Goal: Task Accomplishment & Management: Manage account settings

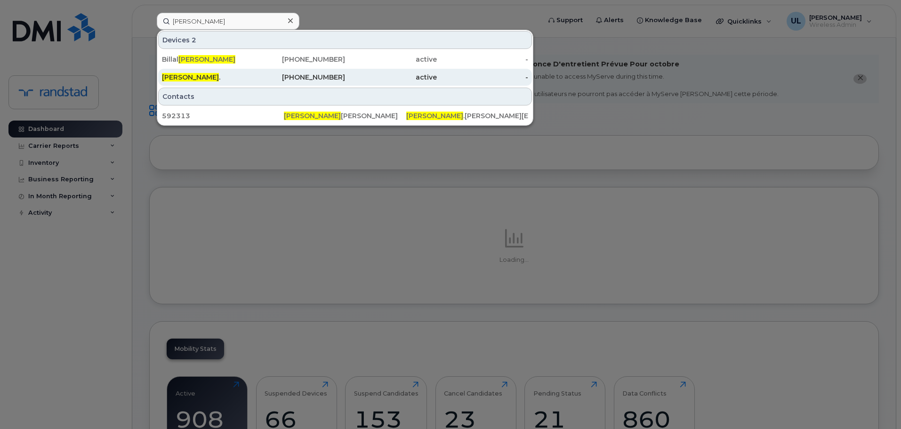
type input "mirza"
click at [225, 76] on div "Mirza ." at bounding box center [208, 76] width 92 height 9
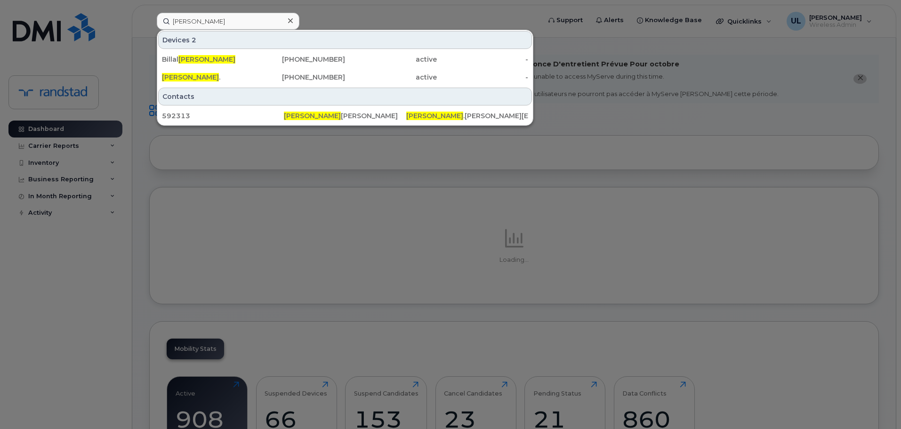
click at [231, 46] on div "Devices 2" at bounding box center [345, 40] width 374 height 18
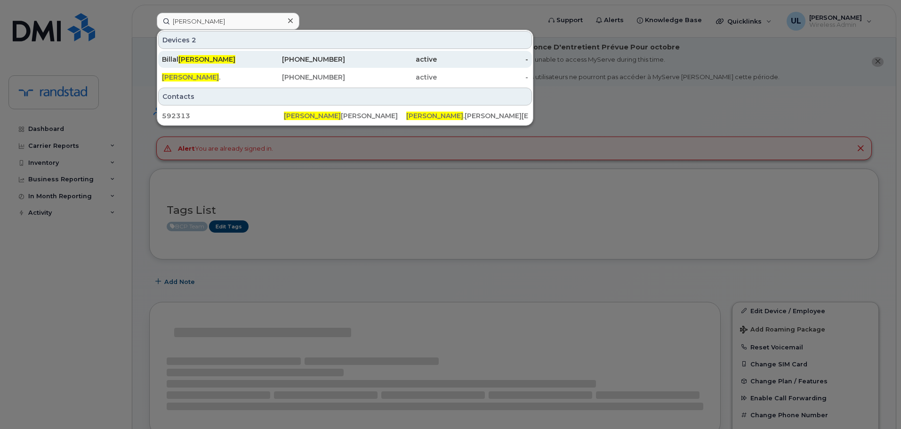
type input "[PERSON_NAME]"
click at [243, 61] on div "Billal Mirza" at bounding box center [208, 59] width 92 height 9
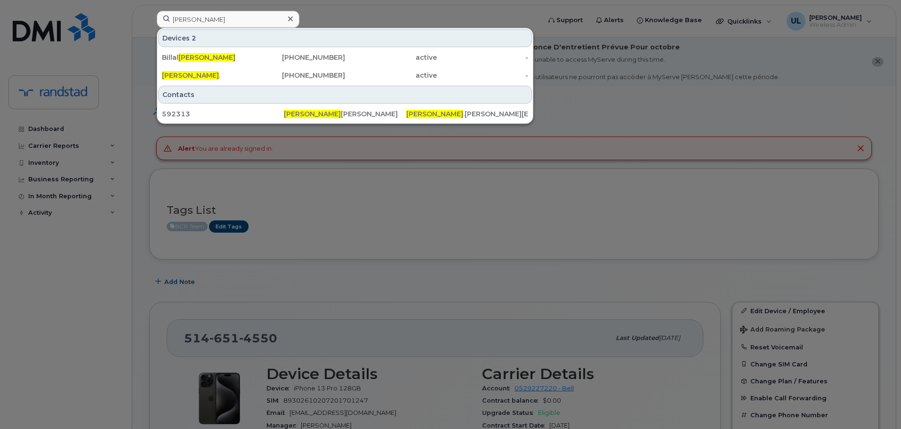
click at [409, 249] on div at bounding box center [450, 214] width 901 height 429
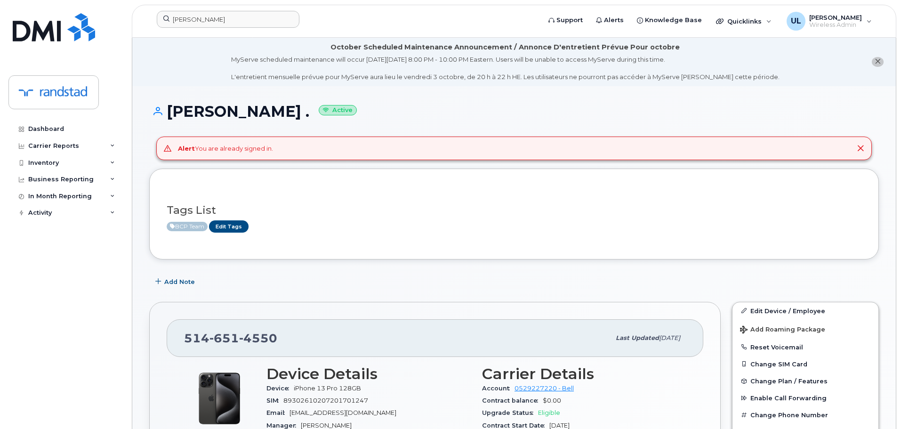
scroll to position [188, 0]
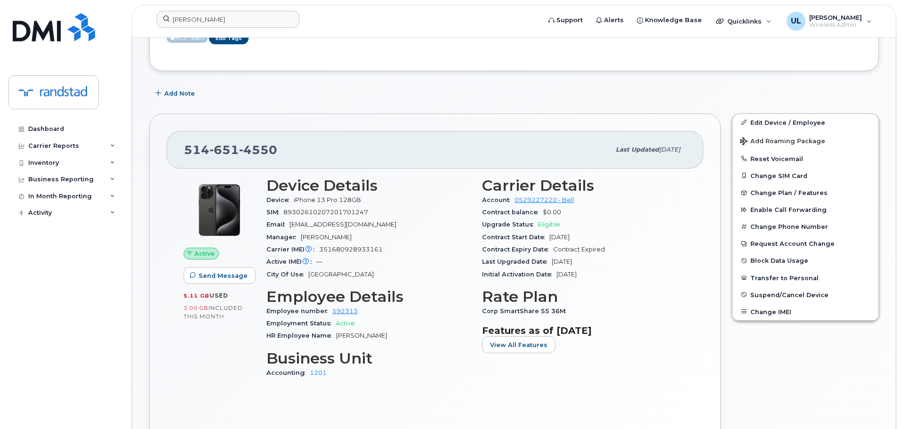
click at [215, 156] on span "651" at bounding box center [224, 150] width 30 height 14
copy span "514 651 4550"
click at [186, 140] on div "514 651 4550" at bounding box center [397, 150] width 426 height 20
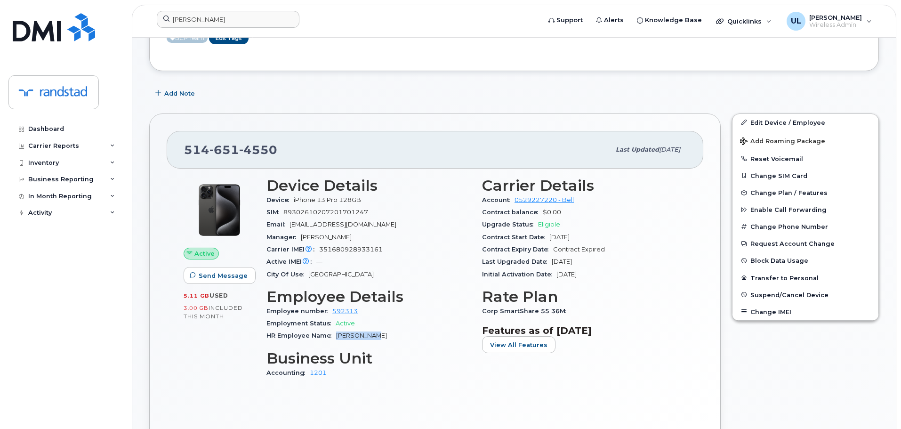
drag, startPoint x: 385, startPoint y: 339, endPoint x: 334, endPoint y: 338, distance: 51.8
click at [334, 338] on div "HR Employee Name Mirza Ahmed" at bounding box center [368, 335] width 204 height 12
copy span "Mirza Ahmed"
click at [206, 160] on div "514 651 4550 Last updated Jan 27, 2025" at bounding box center [435, 150] width 537 height 38
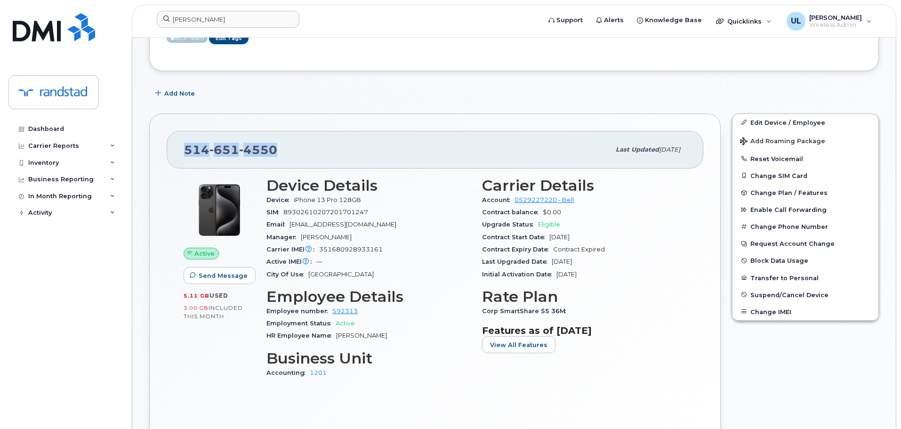
copy span "514 651 4550"
drag, startPoint x: 384, startPoint y: 332, endPoint x: 337, endPoint y: 336, distance: 47.2
click at [337, 336] on div "HR Employee Name Mirza Ahmed" at bounding box center [368, 335] width 204 height 12
copy span "Mirza Ahmed"
click at [271, 149] on span "4550" at bounding box center [258, 150] width 38 height 14
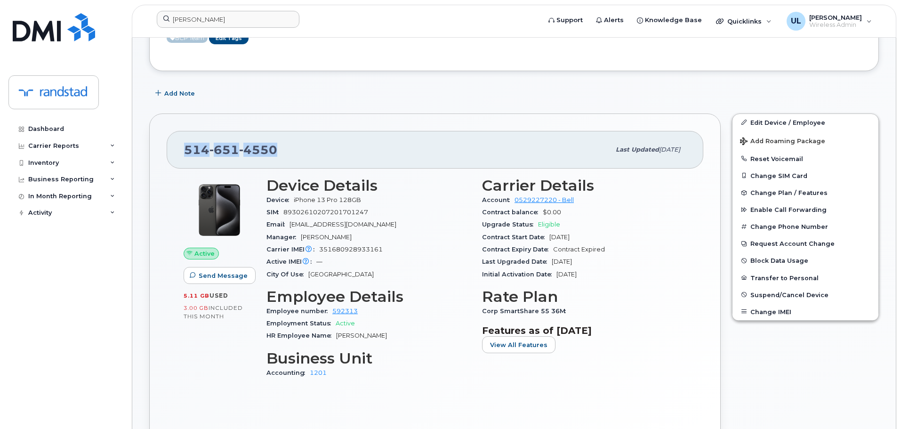
click at [271, 149] on span "4550" at bounding box center [258, 150] width 38 height 14
copy span "514 651 4550"
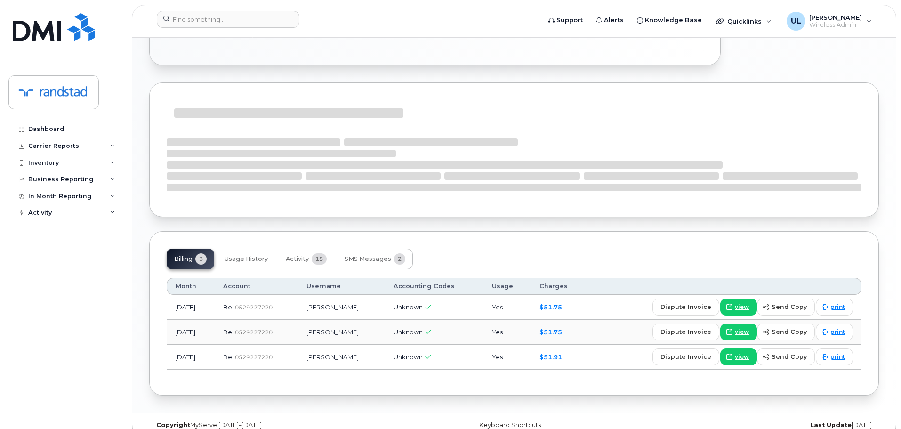
scroll to position [554, 0]
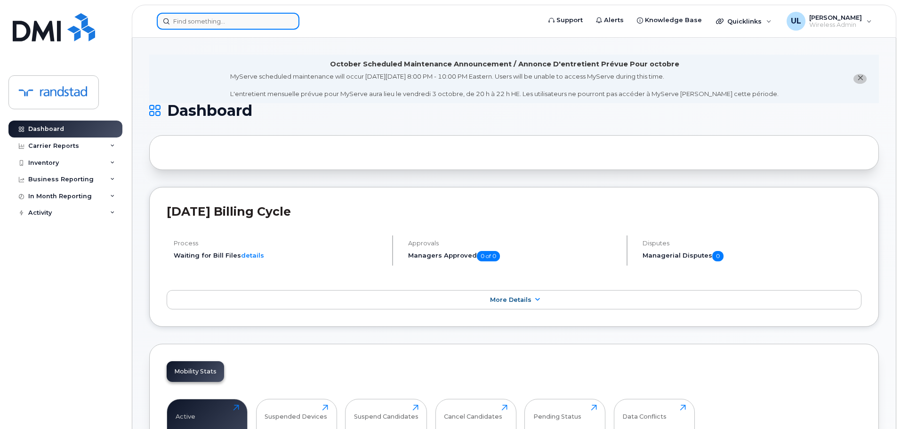
click at [225, 22] on input at bounding box center [228, 21] width 143 height 17
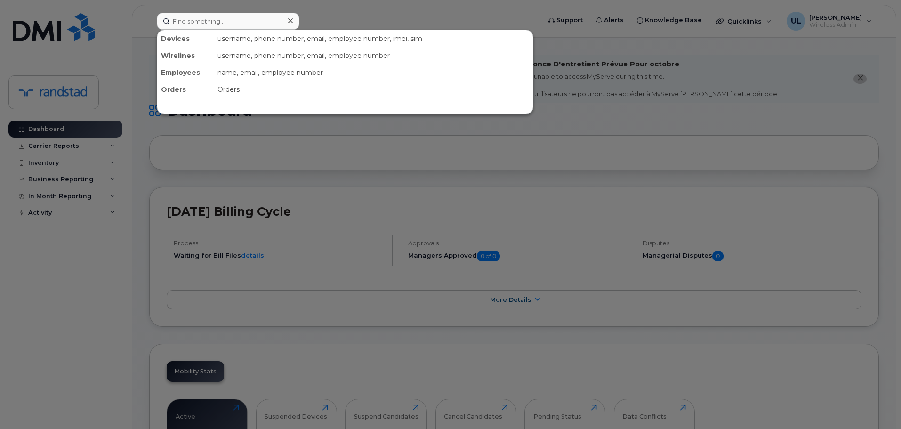
click at [273, 146] on div at bounding box center [450, 214] width 901 height 429
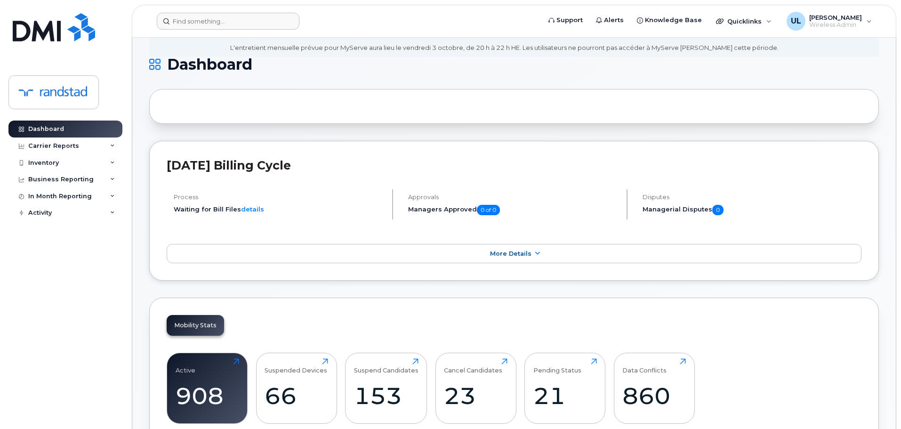
scroll to position [141, 0]
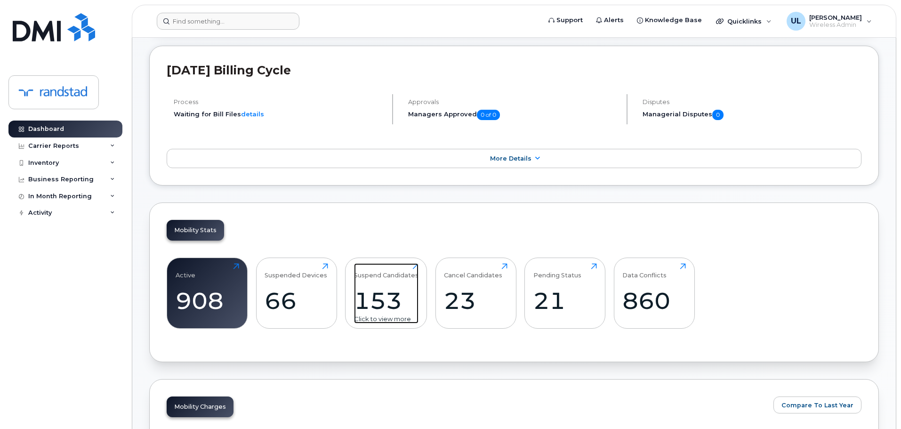
click at [396, 286] on div "Suspend Candidates 153 Click to view more" at bounding box center [386, 293] width 64 height 60
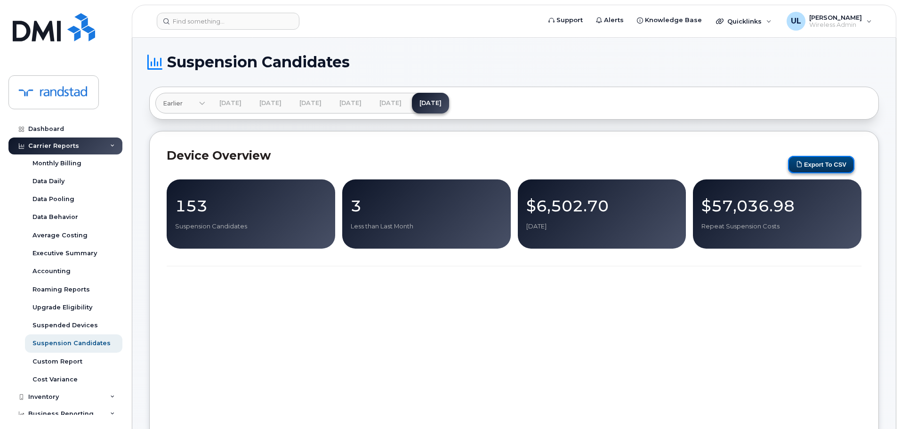
click at [835, 158] on button "Export to CSV" at bounding box center [821, 164] width 66 height 17
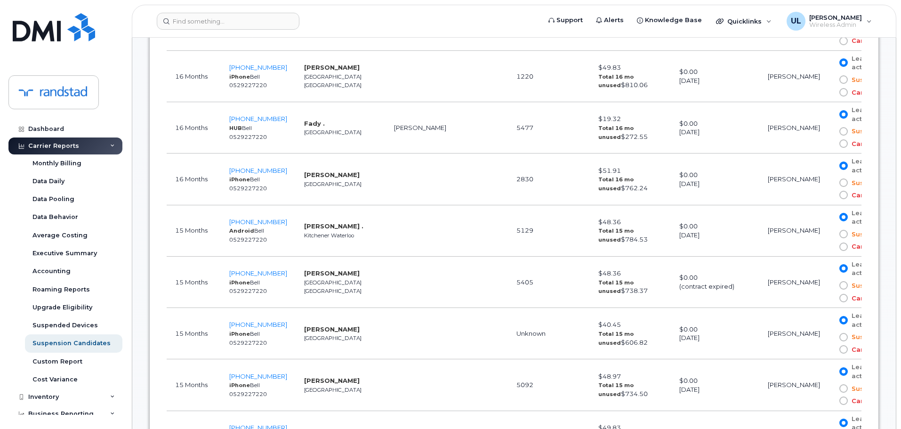
scroll to position [1318, 0]
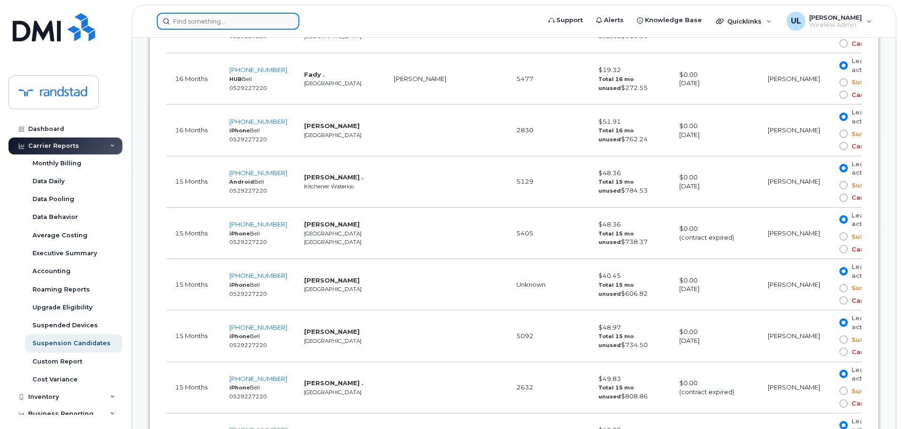
click at [206, 23] on input at bounding box center [228, 21] width 143 height 17
paste input "4384592324"
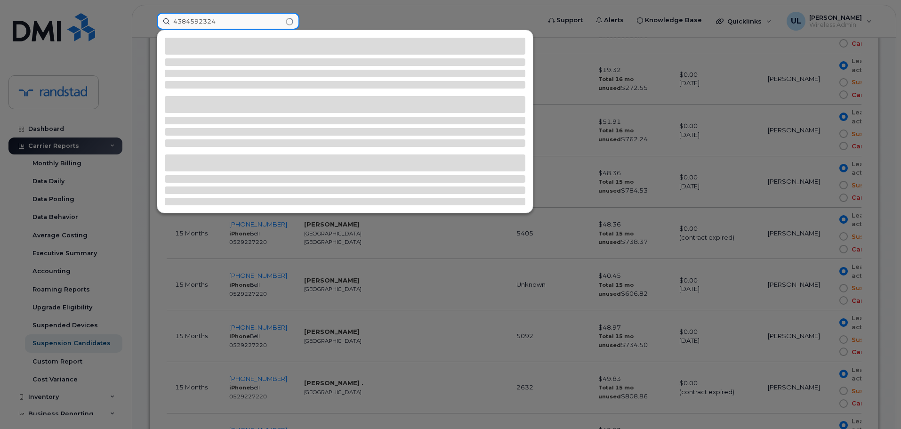
type input "4384592324"
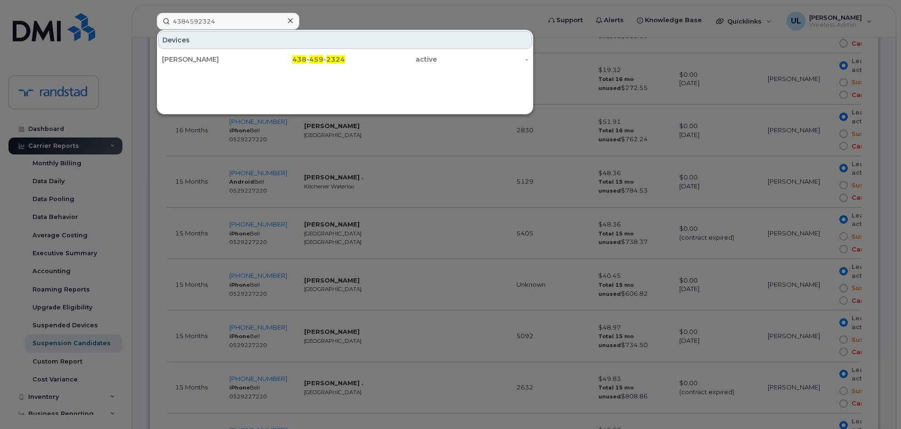
click at [220, 60] on div "Sébastien Morency" at bounding box center [208, 59] width 92 height 9
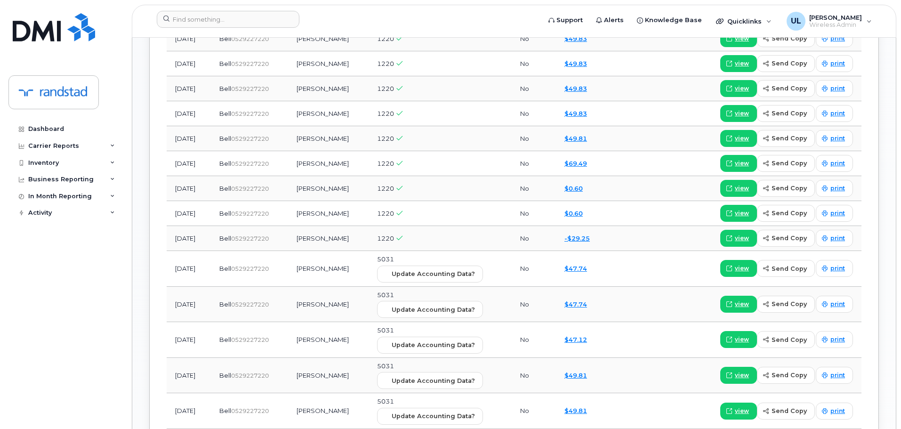
scroll to position [1130, 0]
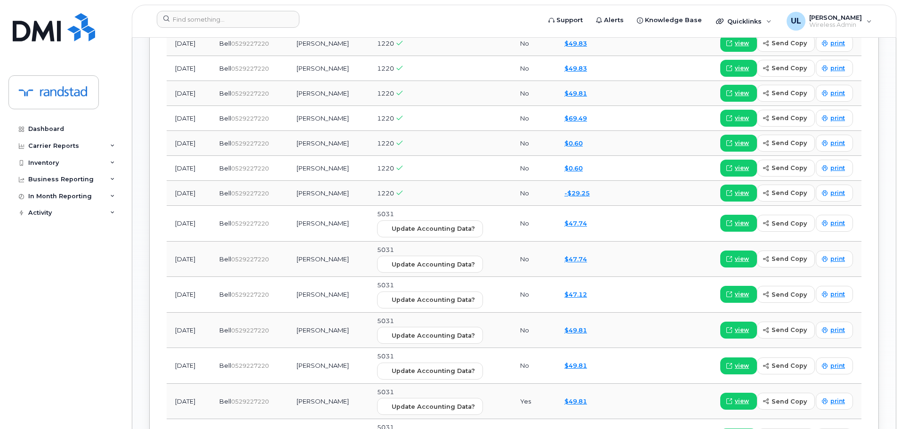
drag, startPoint x: 310, startPoint y: 225, endPoint x: 365, endPoint y: 223, distance: 55.1
click at [365, 223] on td "Loyee Carridice" at bounding box center [328, 224] width 80 height 36
copy td "Loyee Carridice"
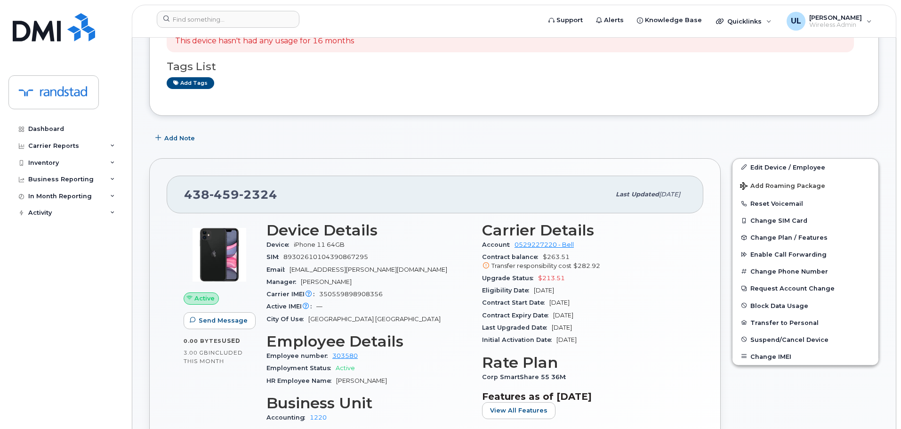
scroll to position [282, 0]
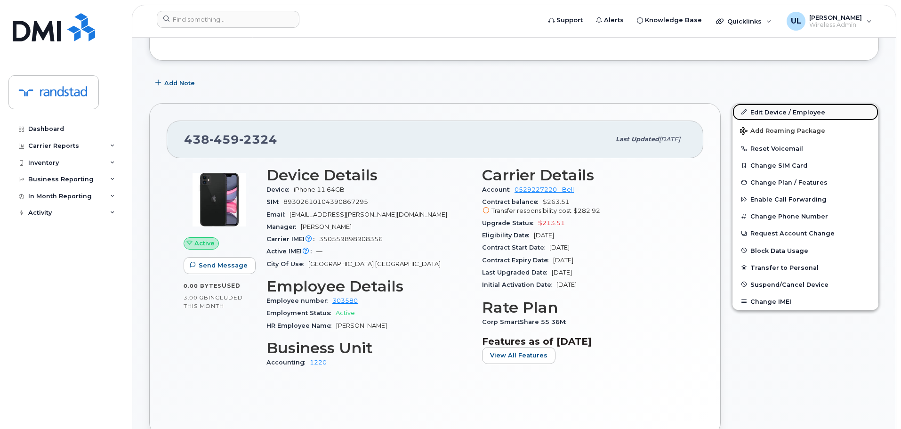
click at [766, 112] on link "Edit Device / Employee" at bounding box center [805, 112] width 146 height 17
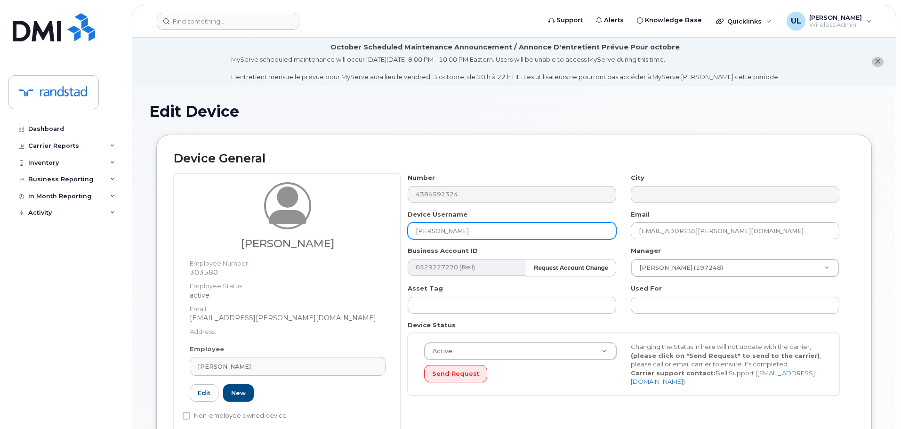
click at [520, 227] on input "[PERSON_NAME]" at bounding box center [512, 230] width 209 height 17
paste input "[PERSON_NAME]"
type input "[PERSON_NAME]"
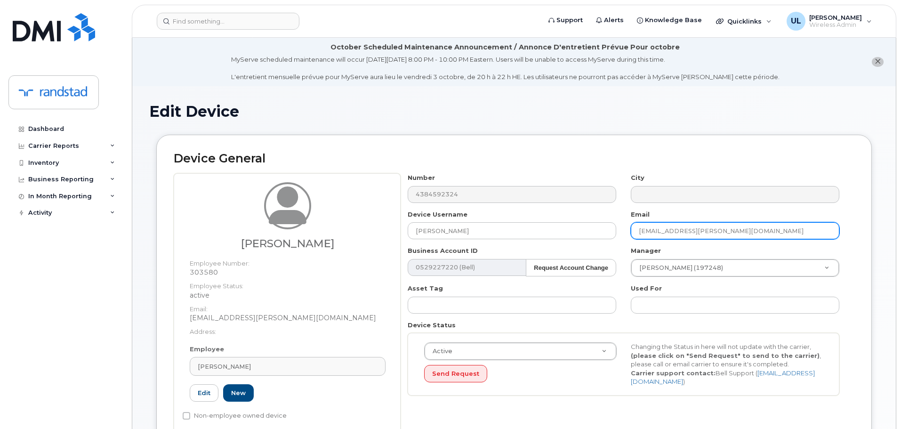
click at [681, 235] on input "[EMAIL_ADDRESS][PERSON_NAME][DOMAIN_NAME]" at bounding box center [735, 230] width 209 height 17
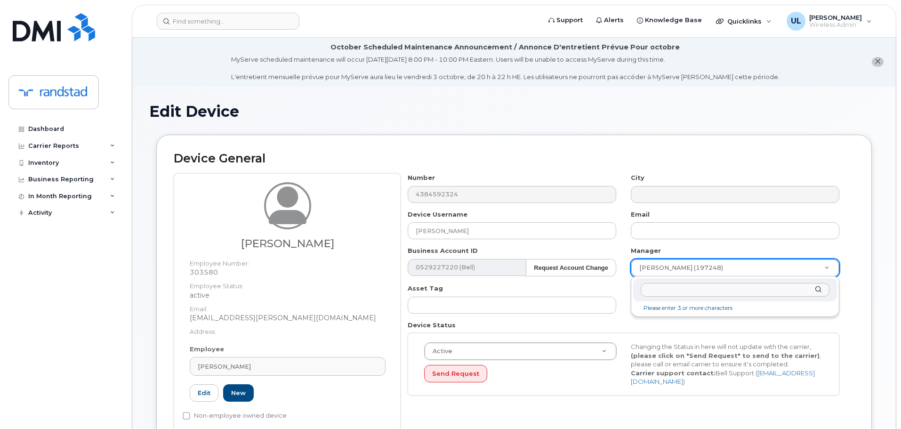
click at [699, 293] on input "text" at bounding box center [735, 290] width 189 height 14
type input "unk"
type input "281330"
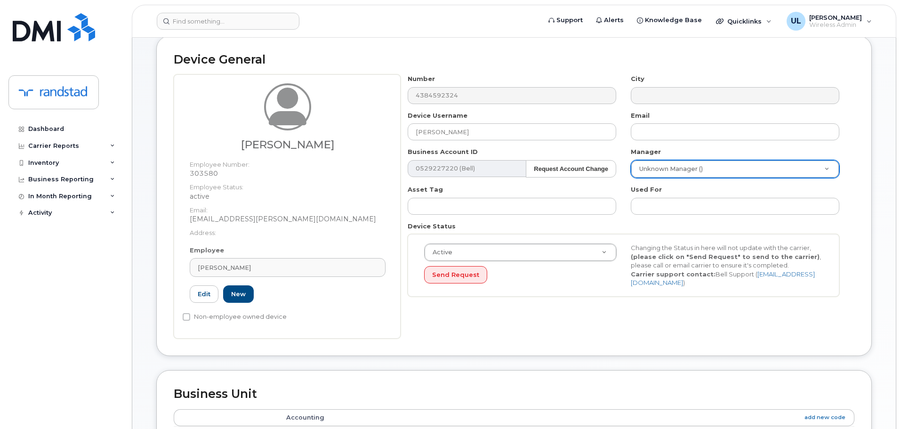
scroll to position [188, 0]
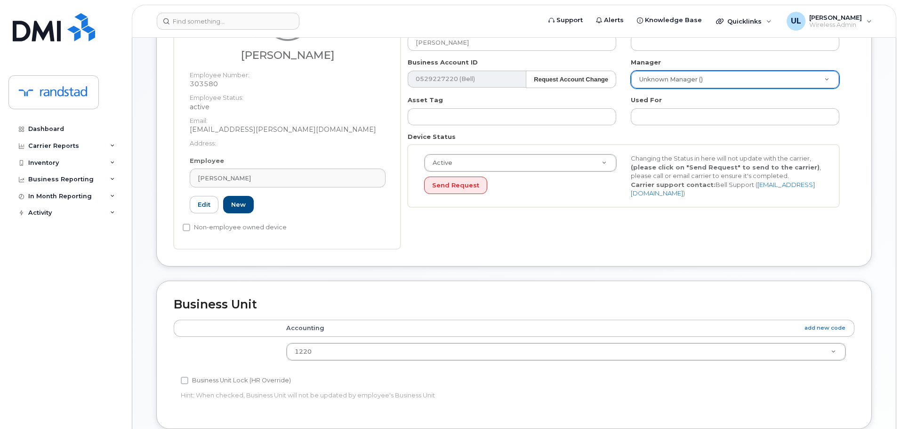
click at [302, 192] on div "Employee Sébastien Morency Type first three symbols or more 303580 Edit New" at bounding box center [288, 188] width 210 height 65
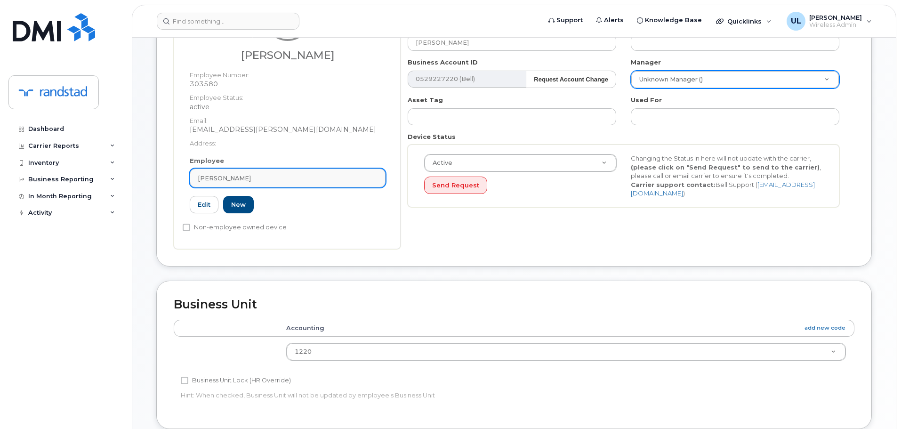
click at [305, 183] on link "[PERSON_NAME]" at bounding box center [288, 178] width 196 height 19
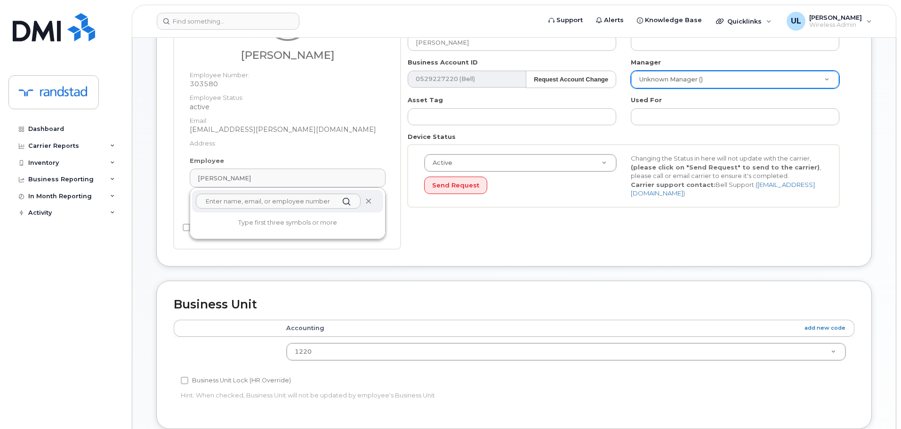
click at [369, 202] on icon at bounding box center [368, 201] width 6 height 6
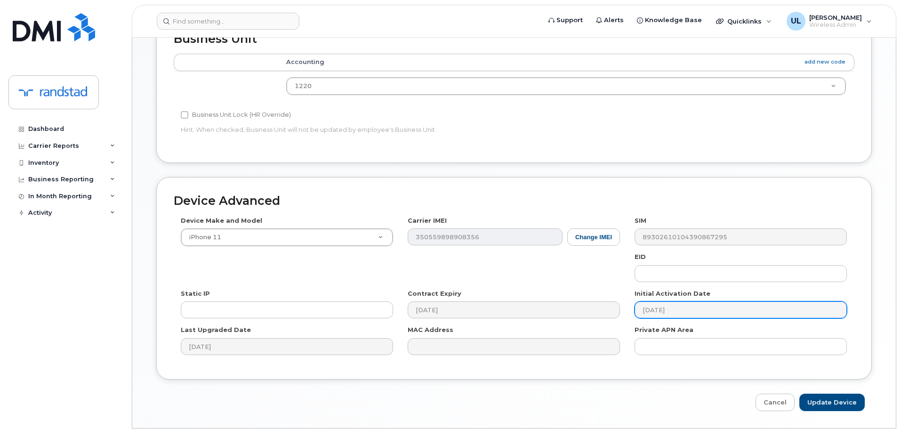
scroll to position [448, 0]
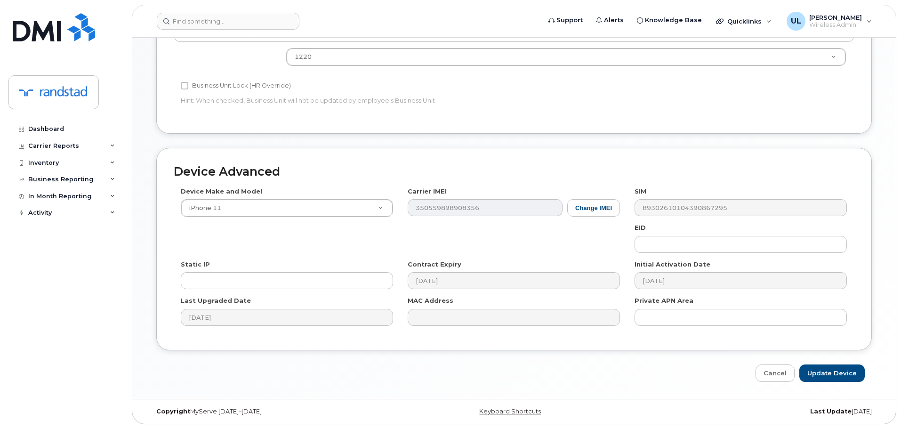
click at [814, 357] on div "Device Advanced Device Make and Model iPhone 11 Android TCL 502 Watch Apple Wat…" at bounding box center [514, 265] width 730 height 234
click at [826, 369] on input "Update Device" at bounding box center [831, 372] width 65 height 17
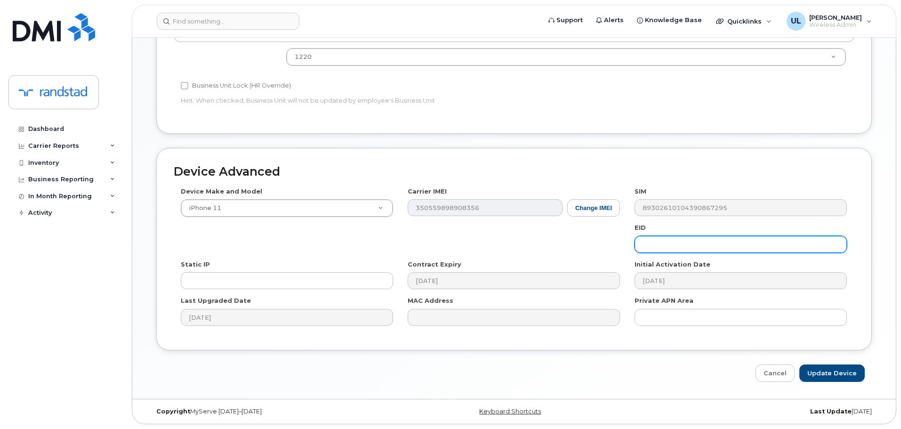
type input "Saving..."
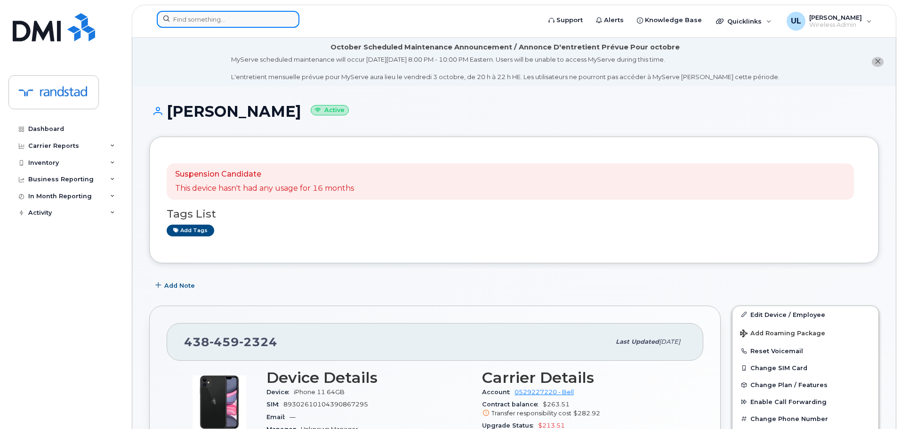
click at [248, 18] on input at bounding box center [228, 19] width 143 height 17
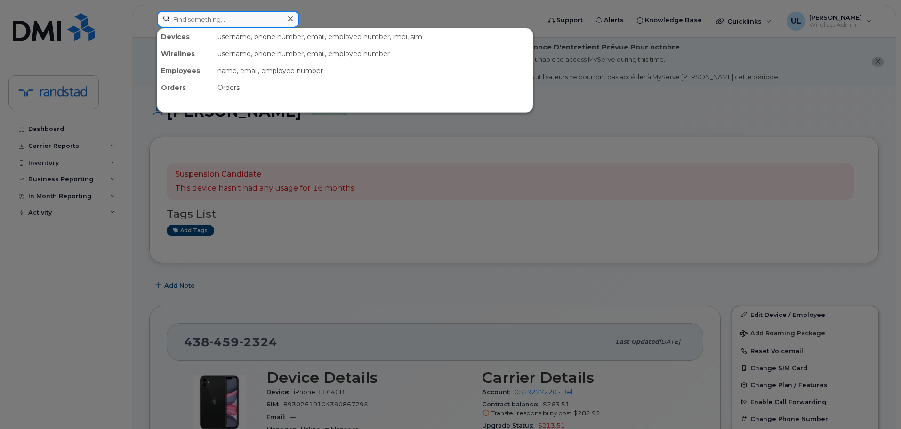
paste input "9058723615"
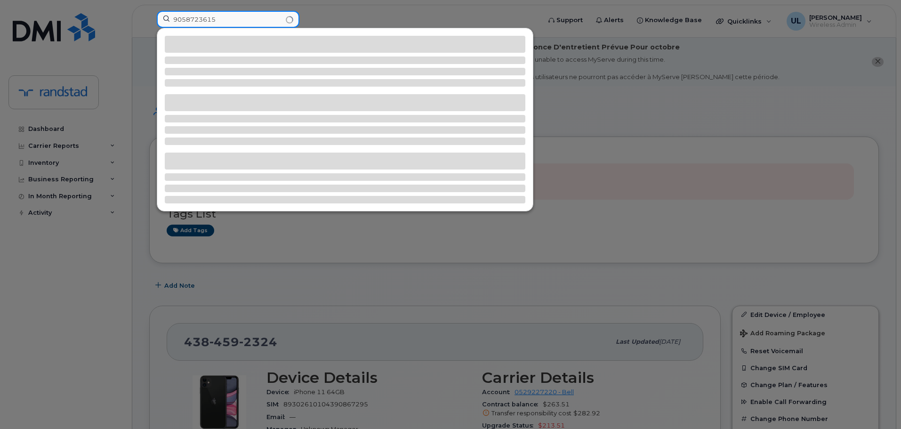
type input "9058723615"
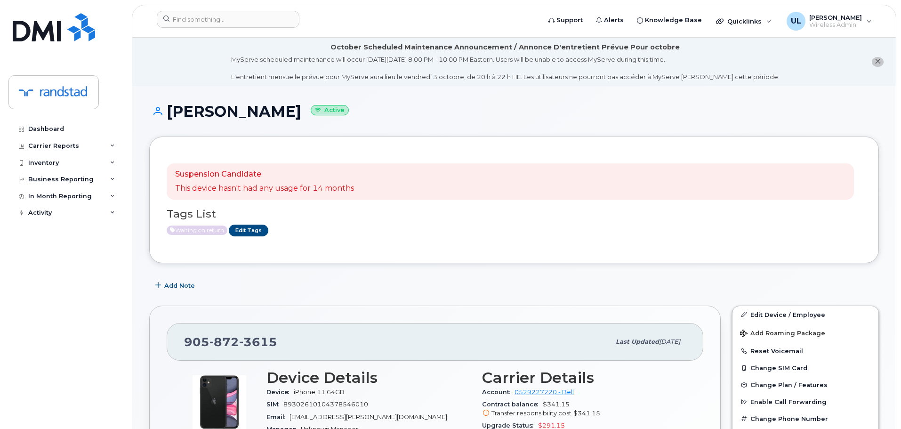
drag, startPoint x: 168, startPoint y: 113, endPoint x: 362, endPoint y: 112, distance: 194.4
click at [362, 112] on h1 "[PERSON_NAME] Active" at bounding box center [514, 111] width 730 height 16
copy h1 "Anesha Melesha Maxwel"
copy h1 "[PERSON_NAME]"
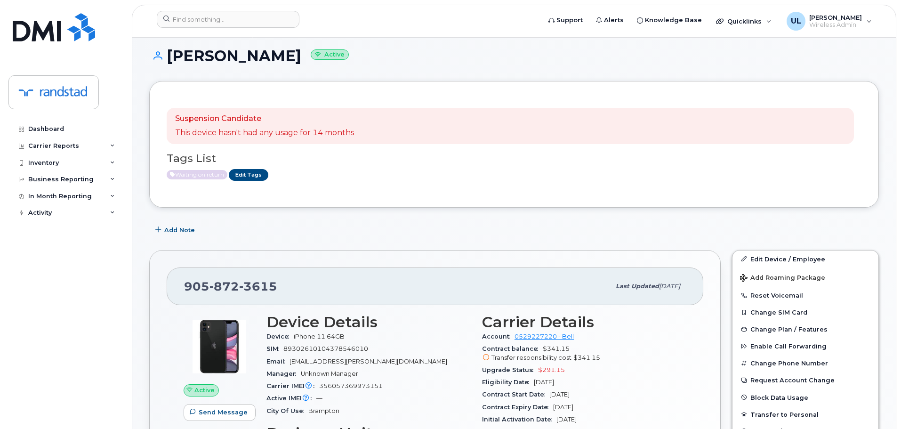
scroll to position [141, 0]
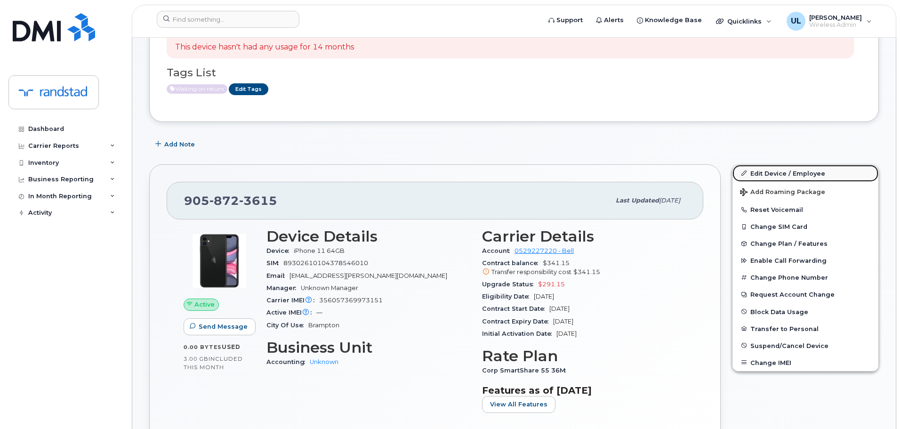
click at [749, 174] on link "Edit Device / Employee" at bounding box center [805, 173] width 146 height 17
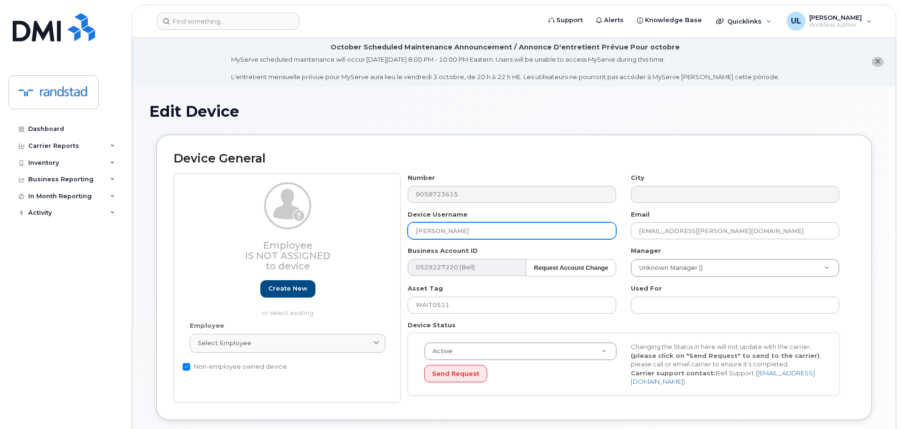
click at [529, 225] on input "[PERSON_NAME]" at bounding box center [512, 230] width 209 height 17
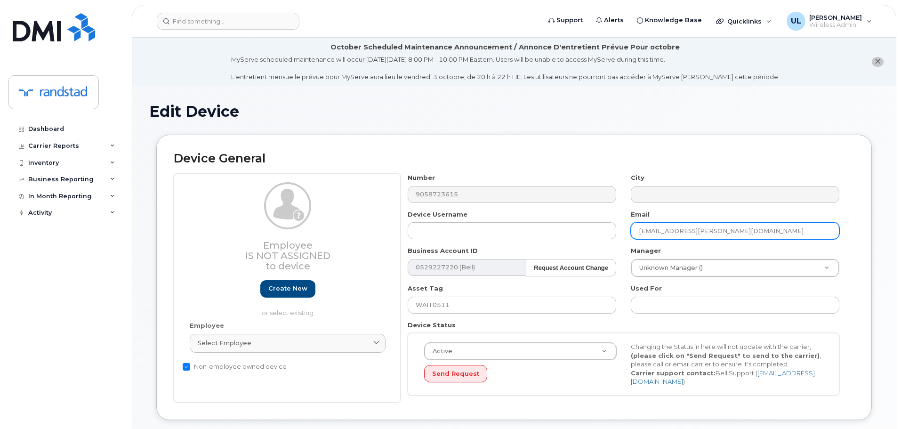
click at [731, 237] on input "AneshaMelesha.Maxwell@randstad.ca" at bounding box center [735, 230] width 209 height 17
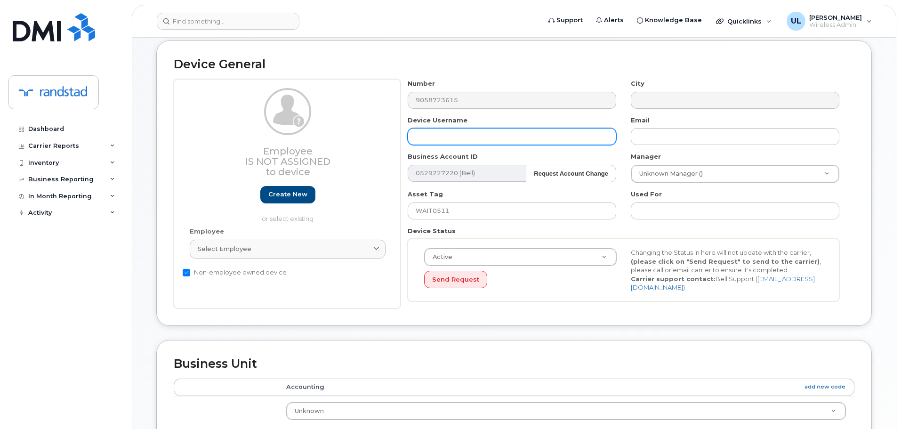
click at [510, 137] on input "text" at bounding box center [512, 136] width 209 height 17
paste input "Lily Carubba"
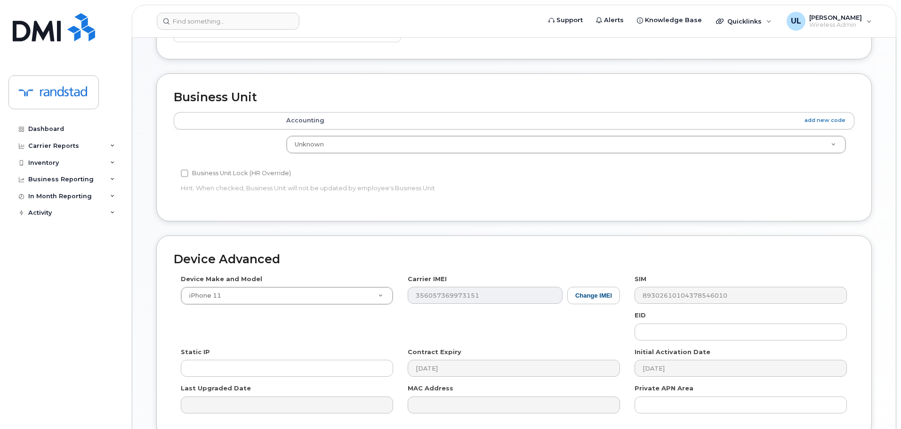
scroll to position [448, 0]
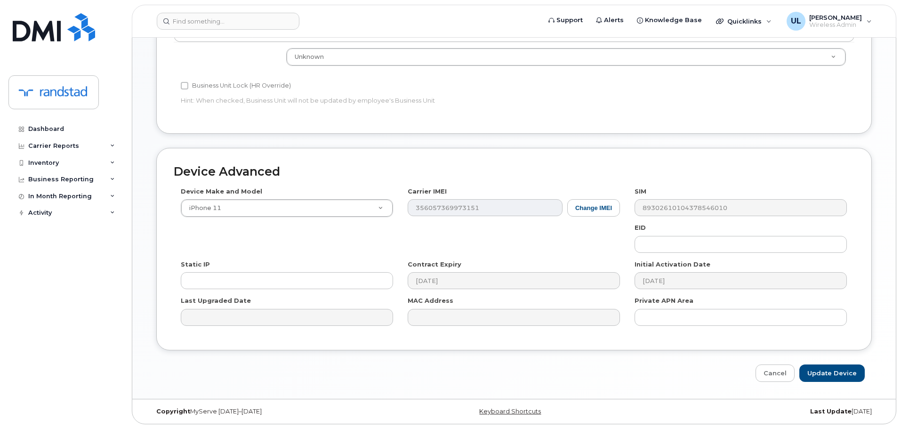
type input "Lily Carubba"
click at [836, 384] on div "Edit Device Device General Employee Is not assigned to device Create new or sel…" at bounding box center [513, 18] width 763 height 761
click at [836, 377] on input "Update Device" at bounding box center [831, 372] width 65 height 17
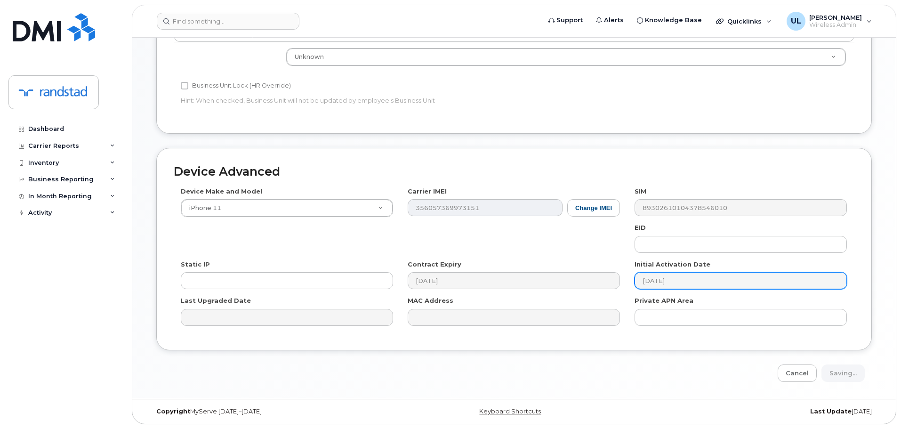
type input "Saving..."
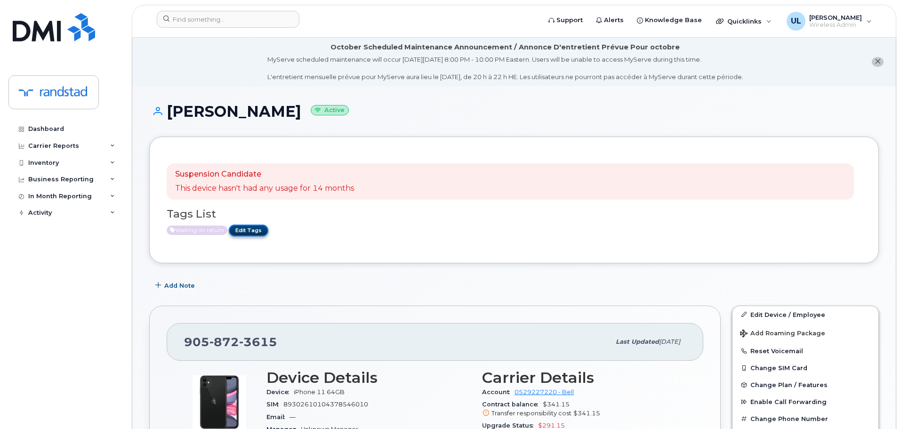
click at [255, 228] on link "Edit Tags" at bounding box center [249, 231] width 40 height 12
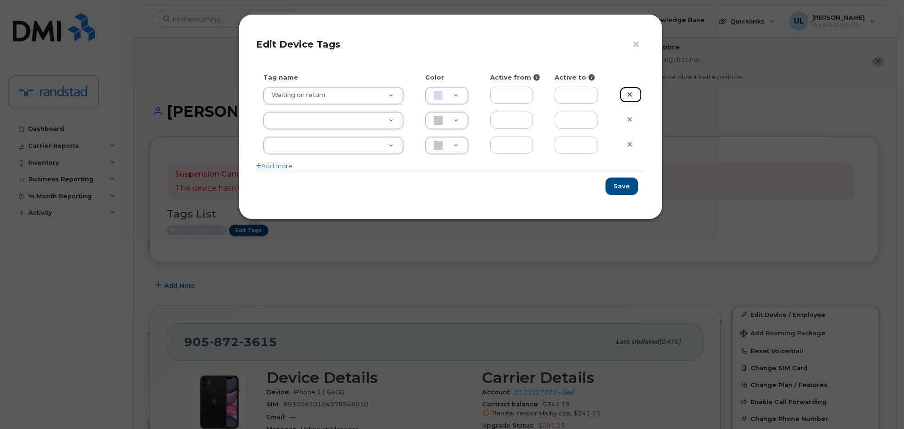
click at [629, 96] on icon at bounding box center [629, 94] width 5 height 7
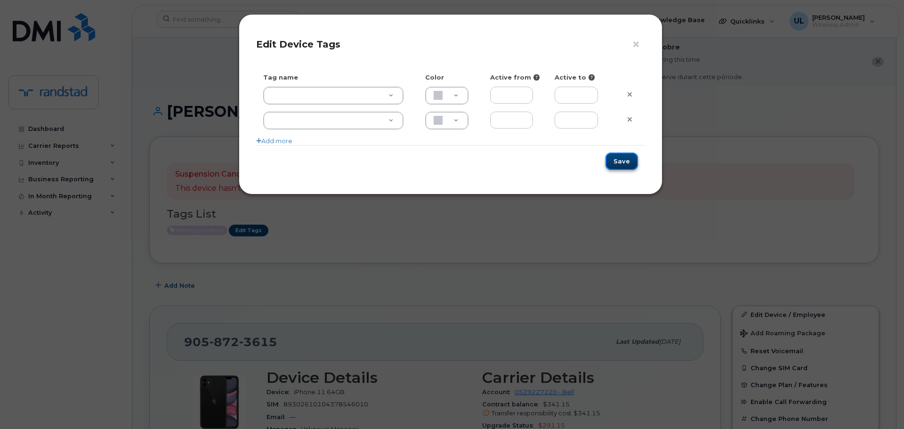
click at [624, 165] on button "Save" at bounding box center [621, 161] width 32 height 17
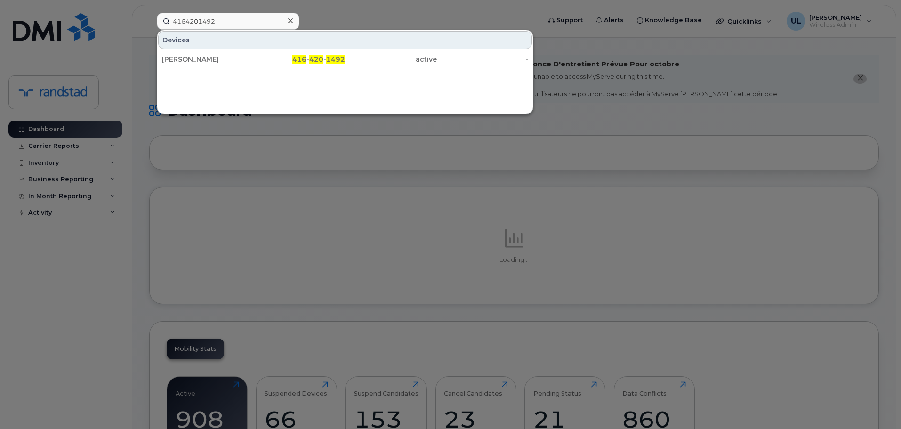
type input "4164201492"
drag, startPoint x: 223, startPoint y: 60, endPoint x: 407, endPoint y: 106, distance: 189.7
click at [223, 60] on div "[PERSON_NAME]" at bounding box center [208, 59] width 92 height 9
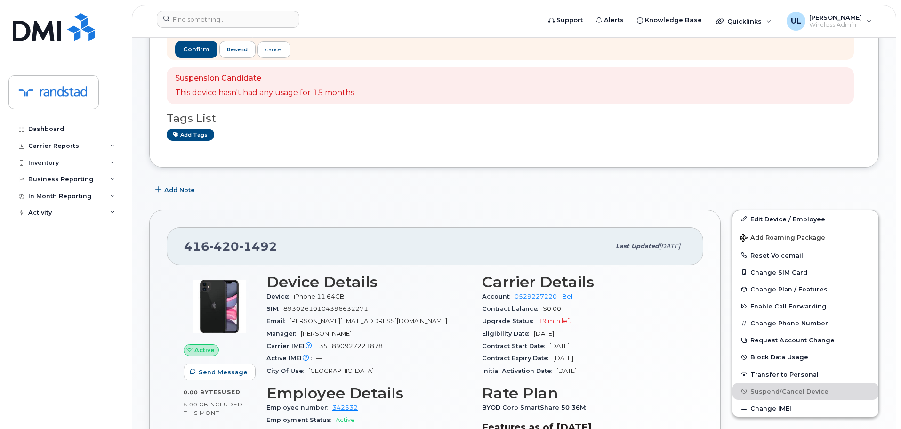
scroll to position [329, 0]
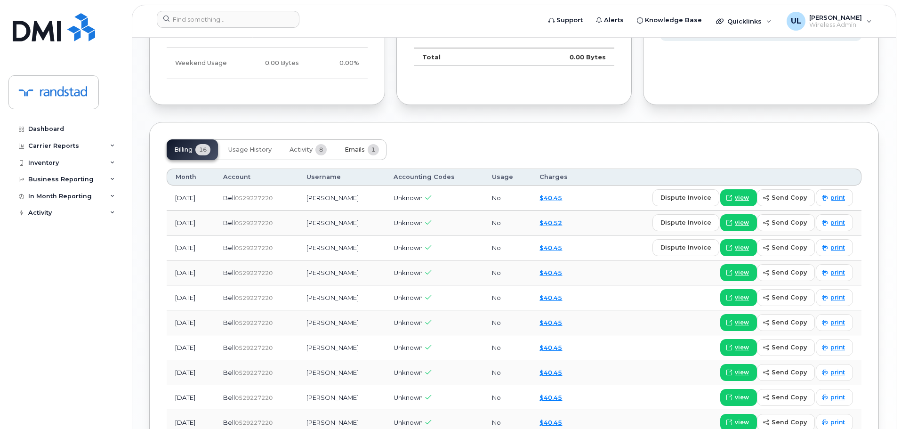
click at [374, 144] on span "1" at bounding box center [373, 149] width 11 height 11
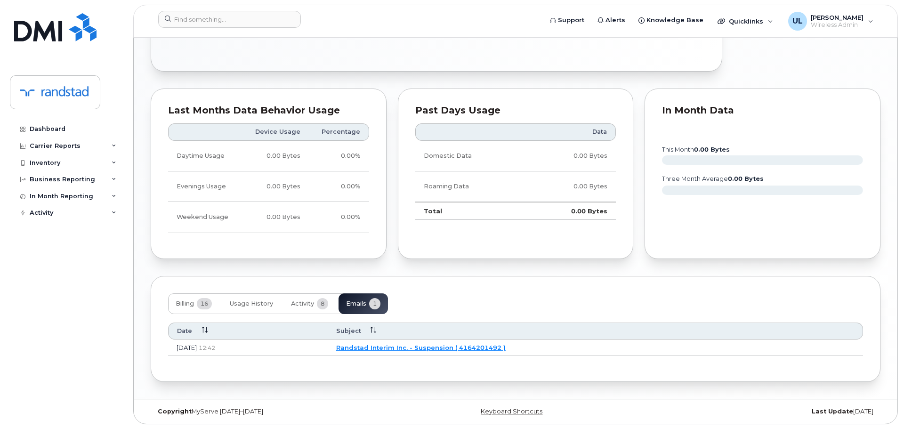
scroll to position [693, 0]
click at [454, 349] on link "Randstad Interim Inc. - Suspension ( 4164201492 )" at bounding box center [419, 348] width 169 height 8
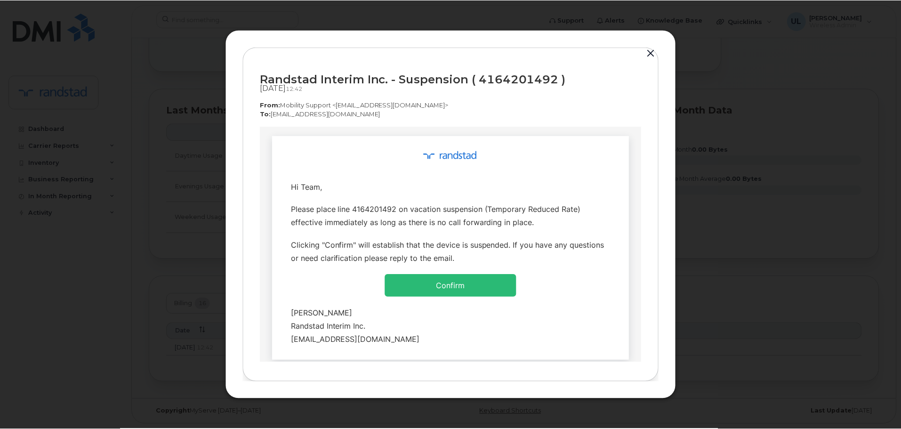
scroll to position [0, 0]
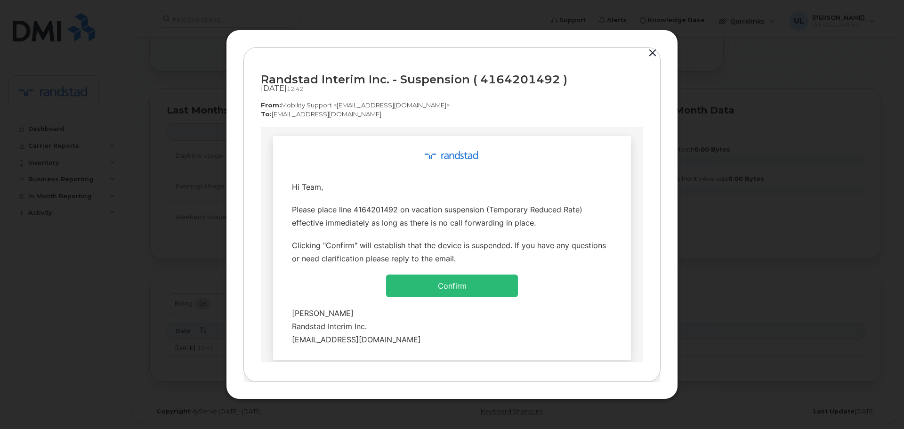
click at [653, 55] on button "button" at bounding box center [652, 53] width 14 height 13
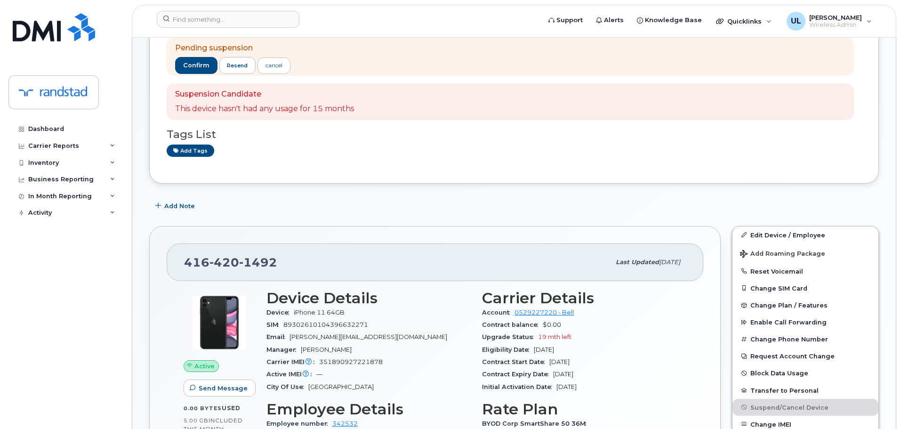
scroll to position [128, 0]
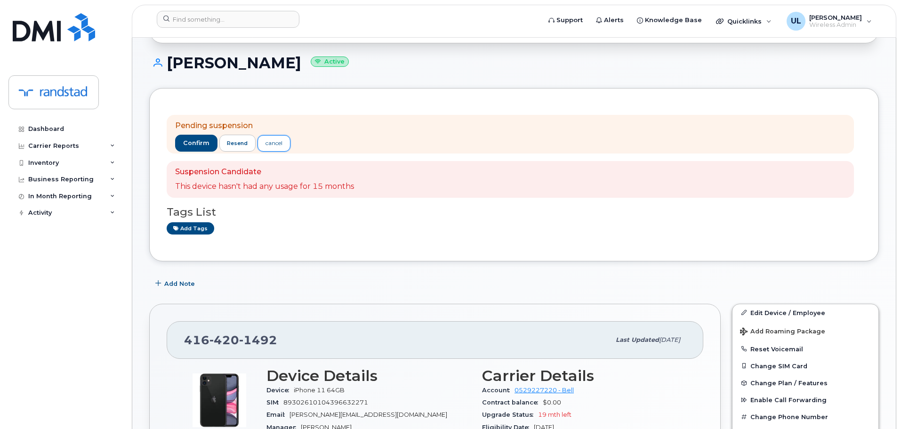
click at [273, 151] on link "cancel" at bounding box center [273, 143] width 33 height 16
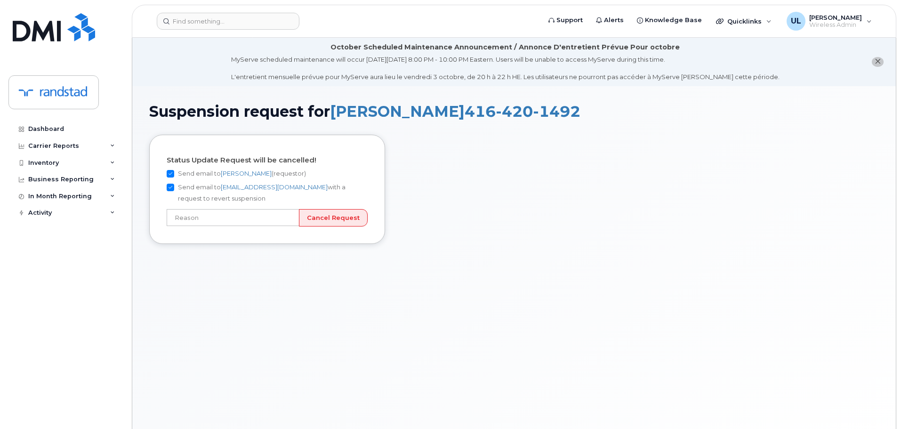
click at [193, 174] on label "Send email to Patrycia Cote (requestor)" at bounding box center [236, 173] width 139 height 11
click at [174, 174] on input "Send email to Patrycia Cote (requestor)" at bounding box center [171, 174] width 8 height 8
checkbox input "false"
click at [192, 191] on label "Send email to wirelessclientcare@bell.ca with a request to revert suspension" at bounding box center [267, 193] width 201 height 23
click at [174, 191] on input "Send email to wirelessclientcare@bell.ca with a request to revert suspension" at bounding box center [171, 188] width 8 height 8
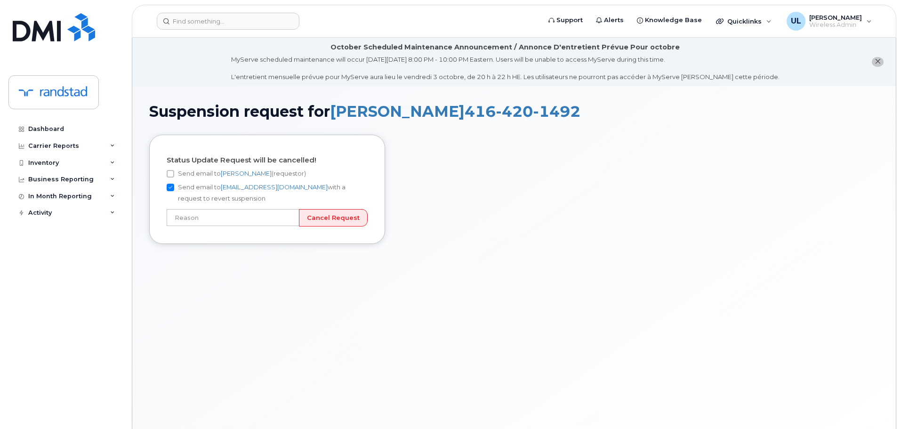
checkbox input "false"
click at [209, 217] on input "text" at bounding box center [233, 217] width 133 height 17
type input "Incorrect number"
click at [341, 207] on form "Status Update Request will be cancelled! Send email to Patrycia Cote (requestor…" at bounding box center [267, 191] width 201 height 70
click at [341, 216] on input "Cancel Request" at bounding box center [333, 217] width 69 height 17
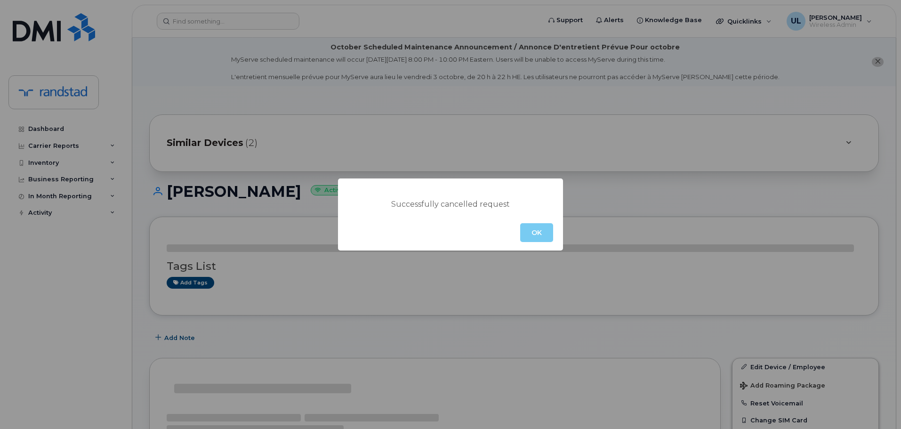
click at [528, 232] on button "OK" at bounding box center [536, 232] width 33 height 19
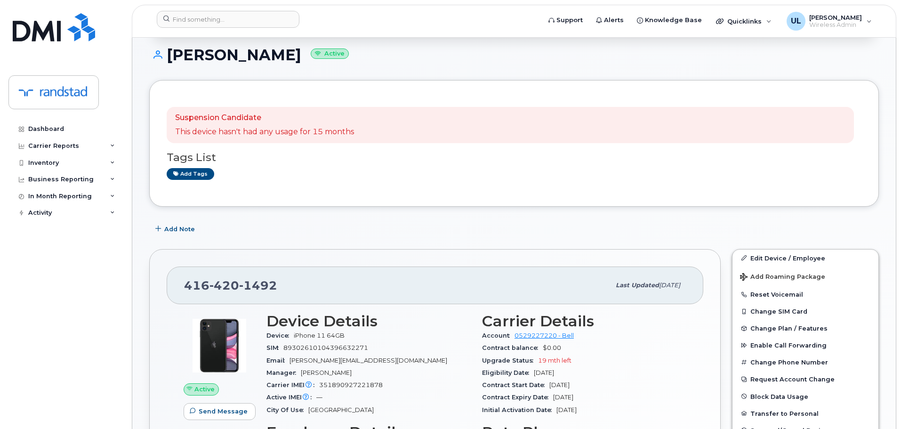
scroll to position [141, 0]
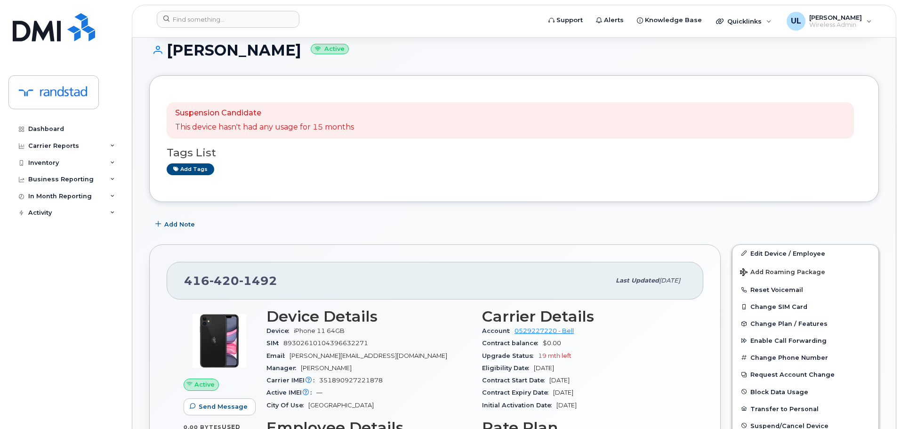
click at [203, 56] on h1 "Madhur Tyagi Active" at bounding box center [514, 50] width 730 height 16
copy h1 "Madhur"
drag, startPoint x: 276, startPoint y: 50, endPoint x: 175, endPoint y: 55, distance: 101.3
click at [163, 55] on h1 "Madhur Tyagi Active" at bounding box center [514, 50] width 730 height 16
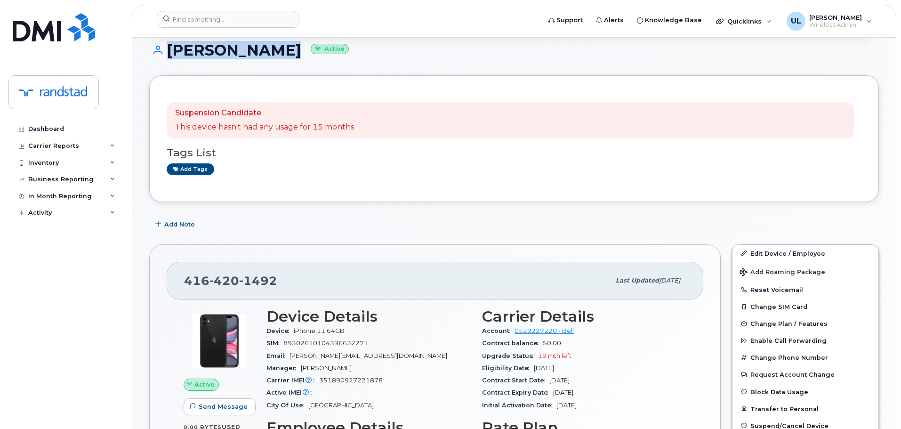
copy h1 "Madhur Tyagi"
click at [232, 28] on div at bounding box center [345, 21] width 393 height 21
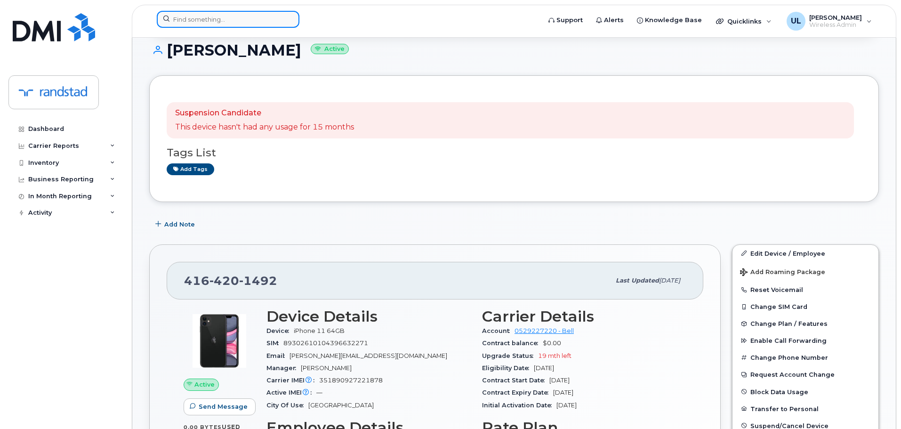
click at [234, 27] on input at bounding box center [228, 19] width 143 height 17
paste input "351690513752777"
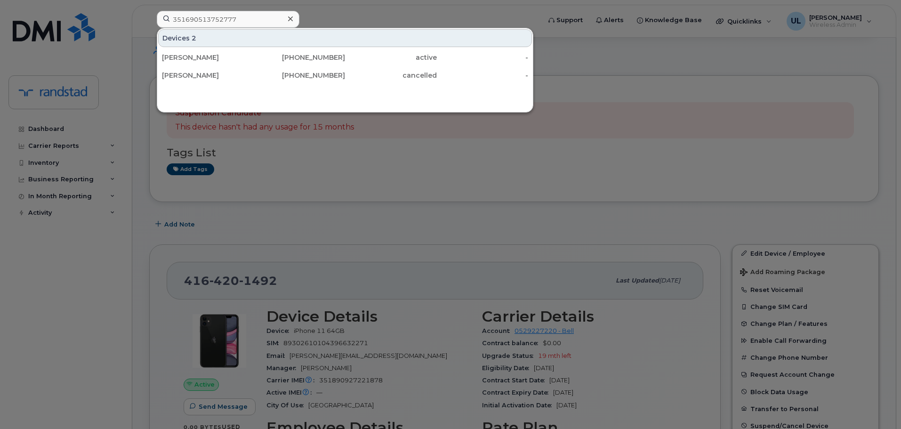
click at [297, 186] on div at bounding box center [450, 214] width 901 height 429
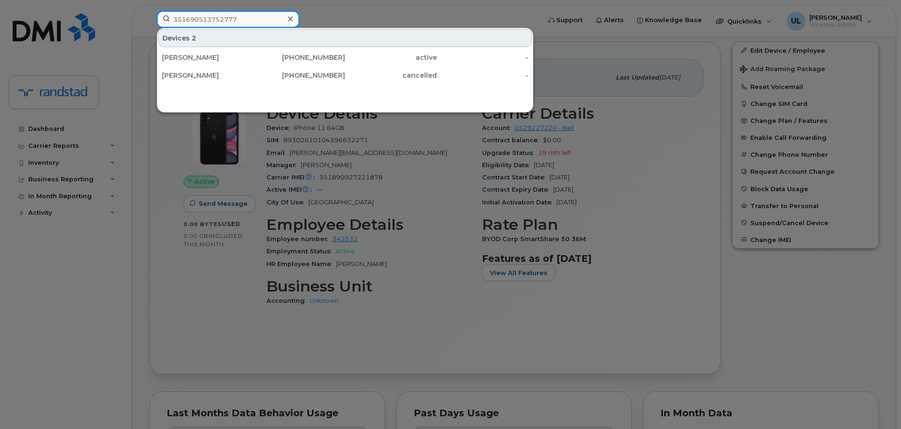
scroll to position [282, 0]
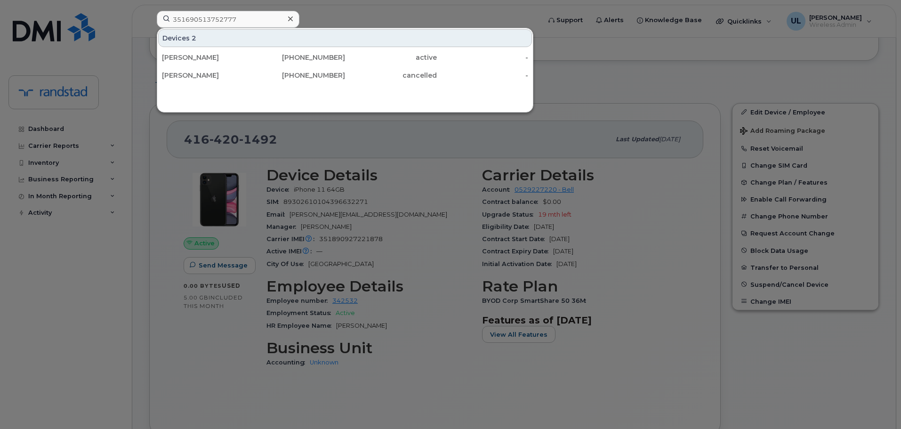
click at [653, 121] on div at bounding box center [450, 214] width 901 height 429
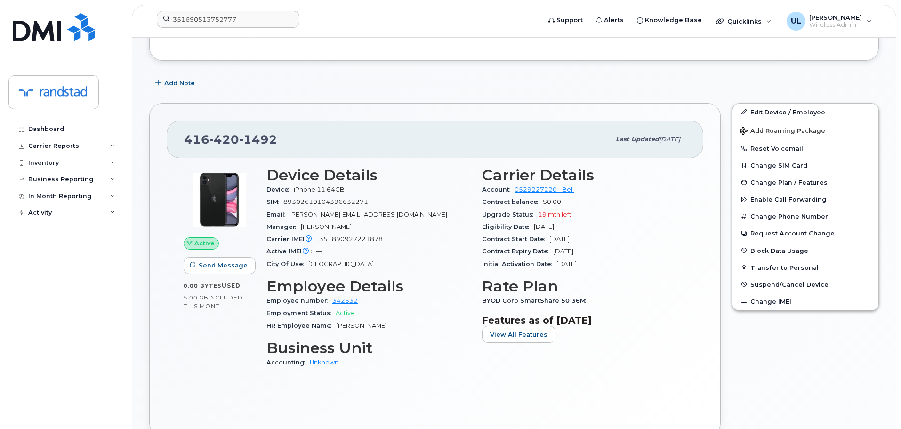
click at [201, 142] on span "416 420 1492" at bounding box center [230, 139] width 93 height 14
copy span "416 420 1492"
click at [778, 286] on span "Suspend/Cancel Device" at bounding box center [789, 284] width 78 height 7
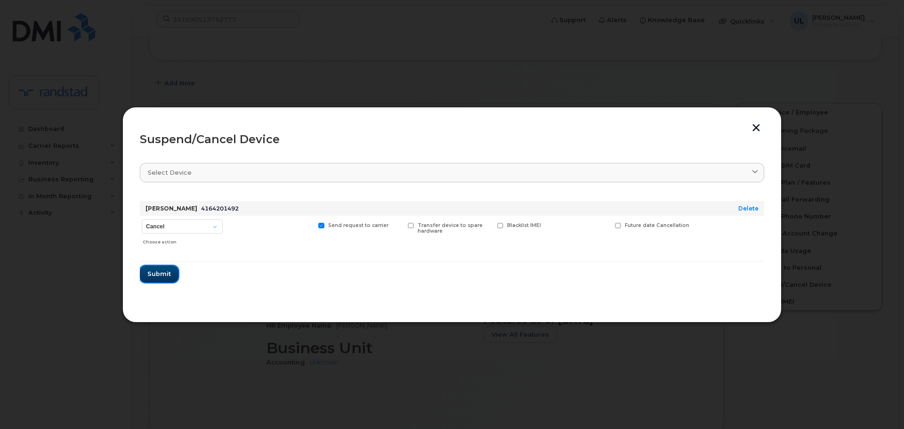
click at [166, 266] on button "Submit" at bounding box center [159, 273] width 39 height 17
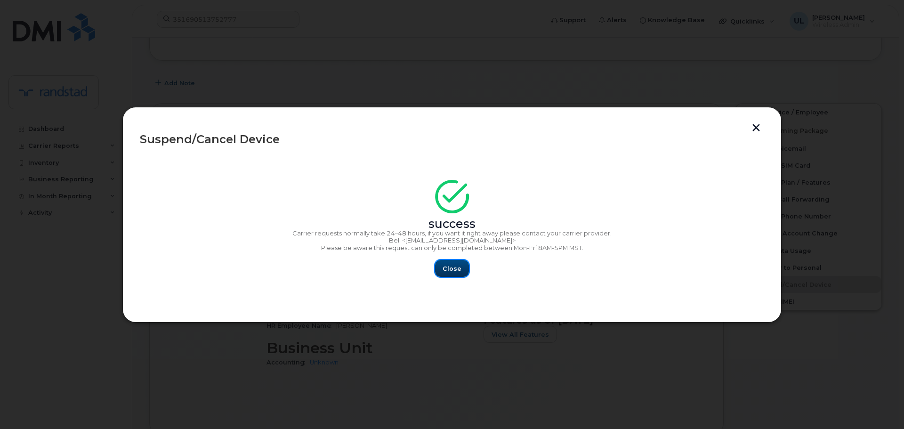
click at [458, 267] on span "Close" at bounding box center [451, 268] width 19 height 9
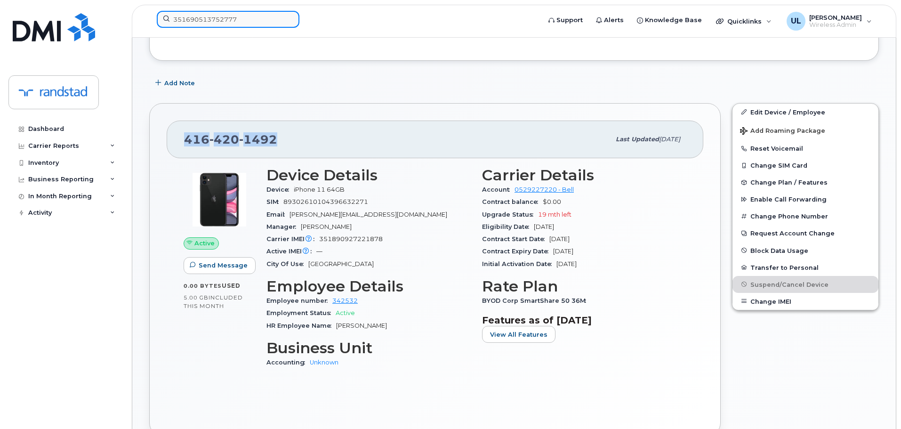
click at [268, 24] on input "351690513752777" at bounding box center [228, 19] width 143 height 17
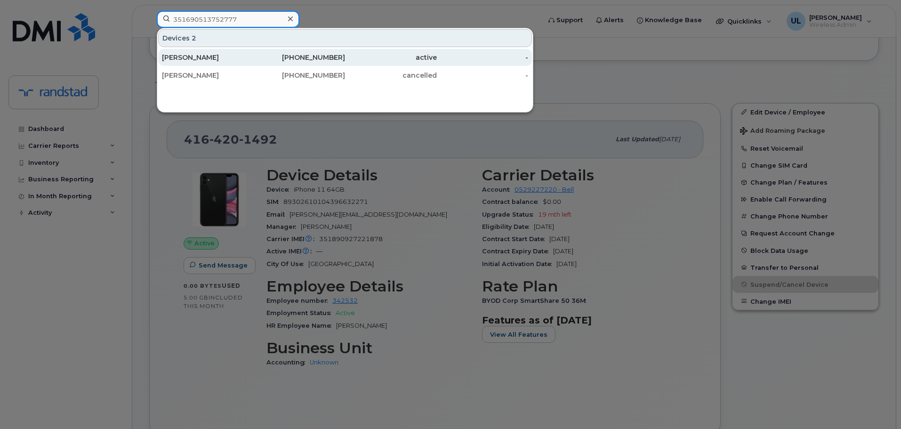
paste input "4034376438"
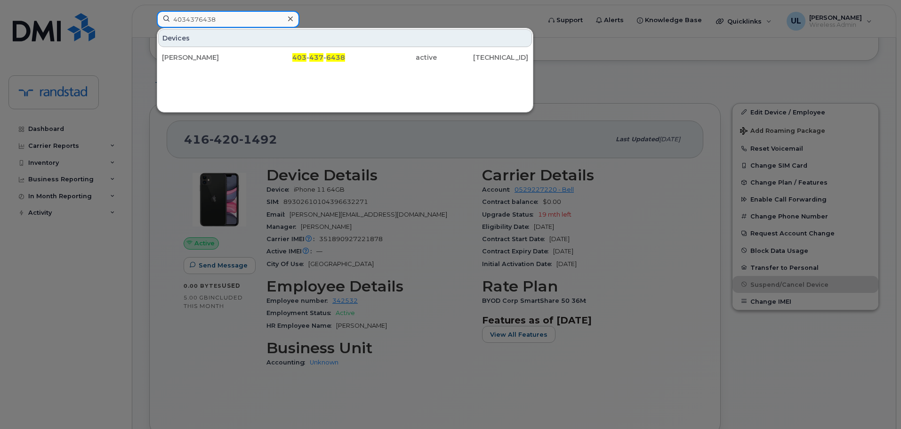
type input "4034376438"
click at [225, 60] on div "Blair Patton" at bounding box center [208, 57] width 92 height 9
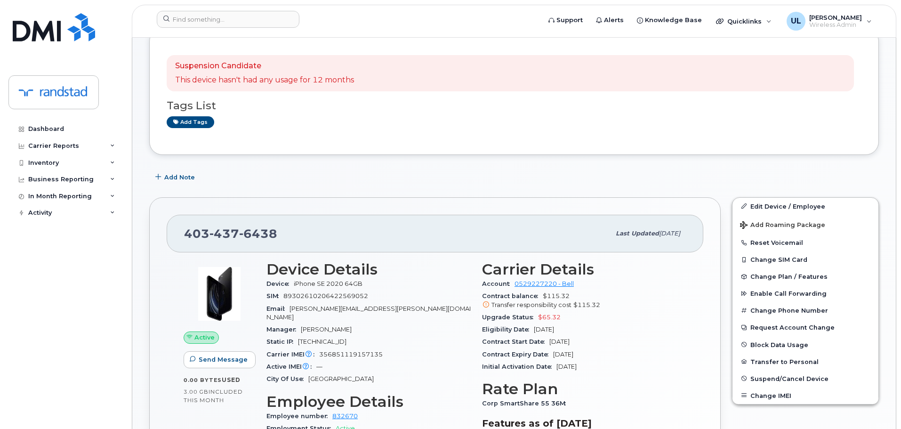
scroll to position [235, 0]
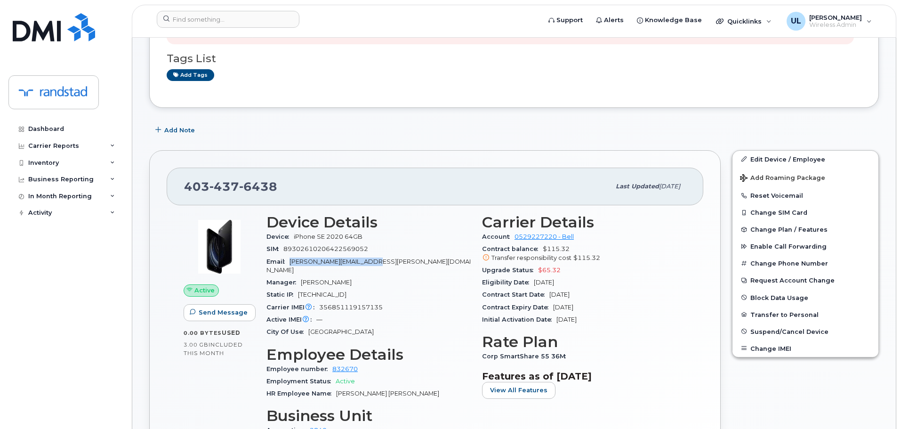
drag, startPoint x: 291, startPoint y: 262, endPoint x: 441, endPoint y: 258, distance: 150.2
click at [441, 258] on div "Email [PERSON_NAME][EMAIL_ADDRESS][PERSON_NAME][DOMAIN_NAME]" at bounding box center [368, 266] width 204 height 21
copy span "[PERSON_NAME][EMAIL_ADDRESS][PERSON_NAME][DOMAIN_NAME]"
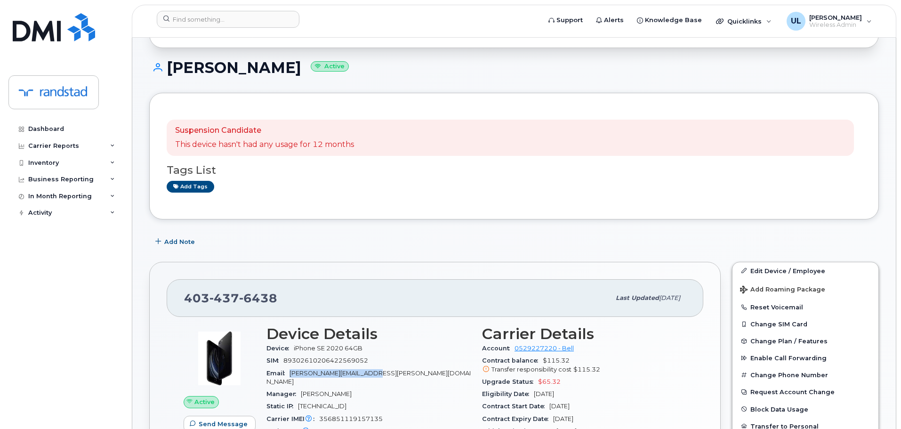
scroll to position [141, 0]
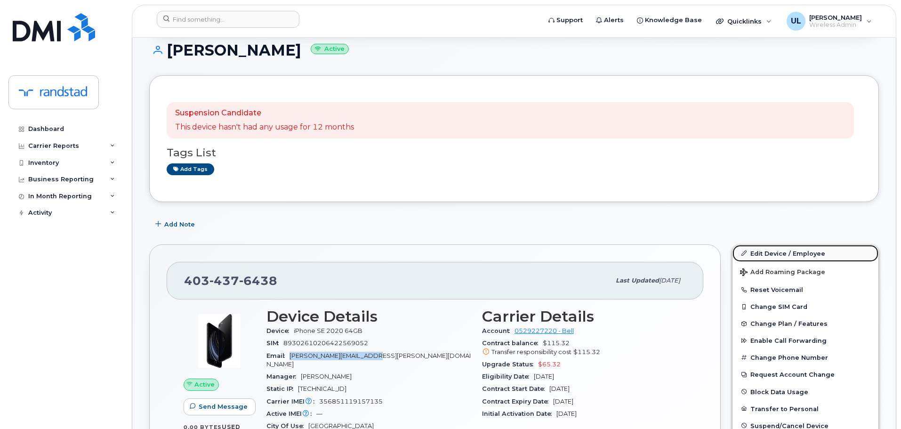
click at [779, 250] on link "Edit Device / Employee" at bounding box center [805, 253] width 146 height 17
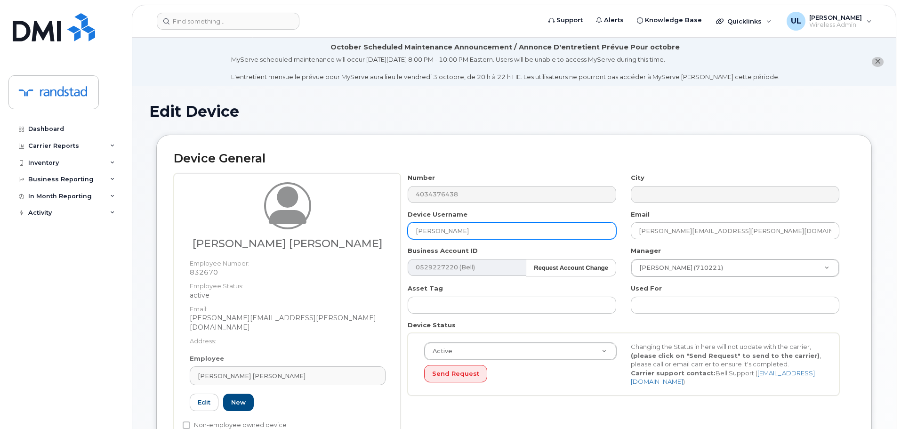
click at [523, 226] on input "Blair Patton" at bounding box center [512, 230] width 209 height 17
paste input "Tanisha Alcide"
type input "Tanisha Alcide"
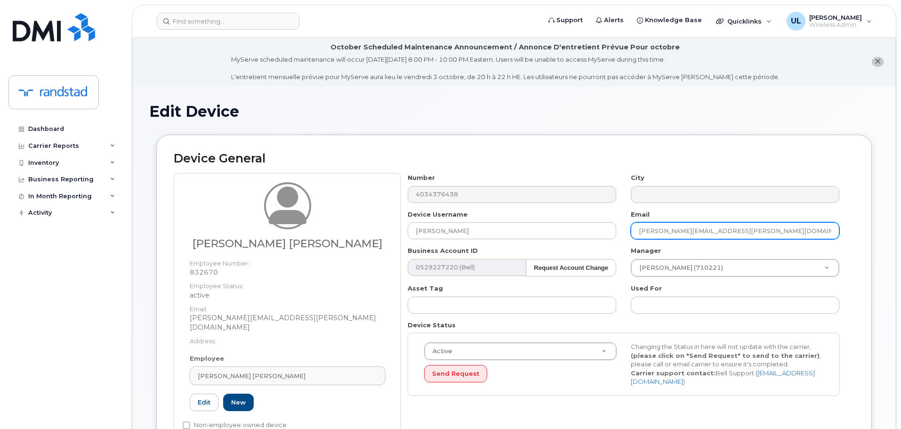
click at [655, 239] on input "blair.patton@randstad.ca" at bounding box center [735, 230] width 209 height 17
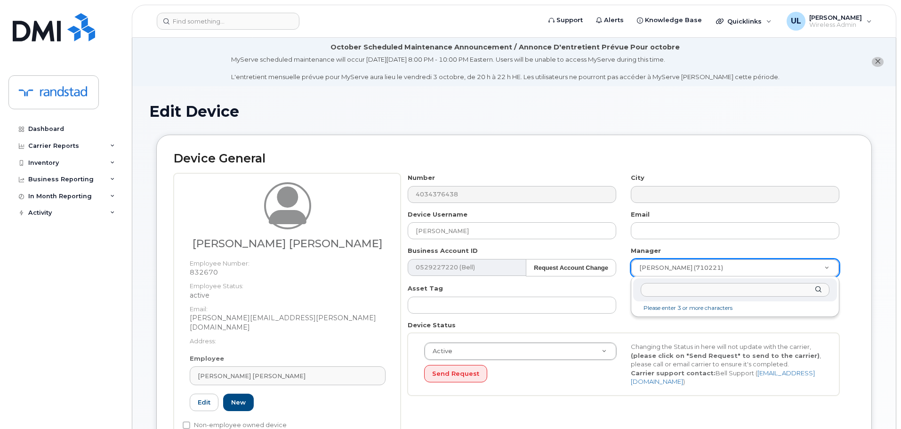
click at [658, 290] on input "text" at bounding box center [735, 290] width 189 height 14
type input "unk"
type input "281330"
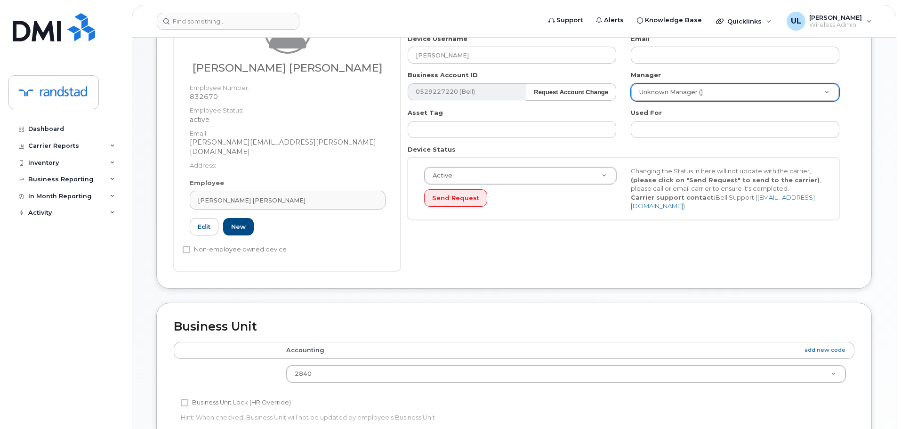
scroll to position [188, 0]
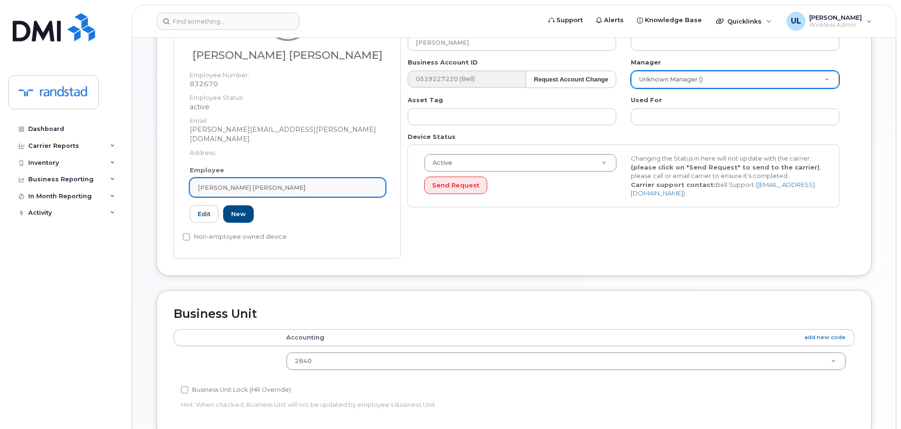
click at [309, 205] on div "Edit New" at bounding box center [288, 213] width 196 height 17
click at [308, 183] on div "Blair Ryan Patton" at bounding box center [288, 187] width 180 height 9
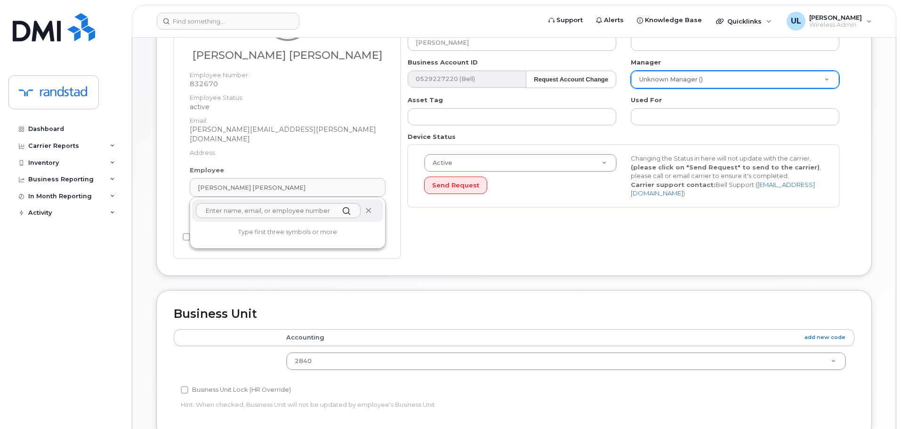
click at [370, 208] on icon at bounding box center [368, 211] width 6 height 6
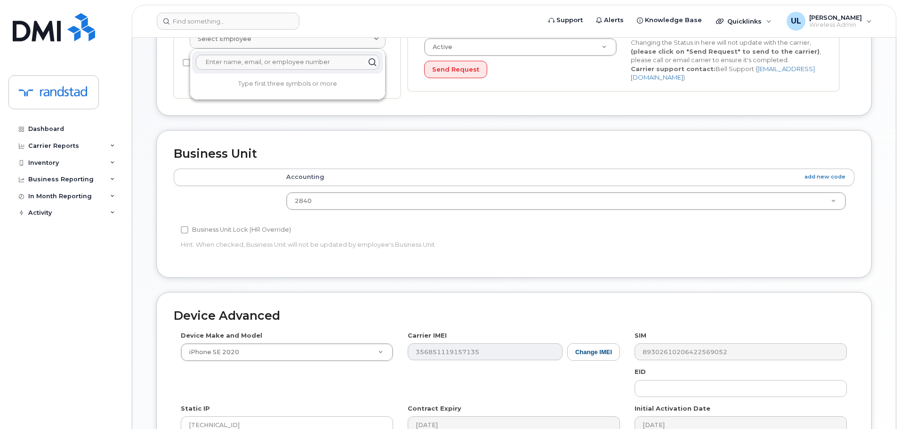
scroll to position [448, 0]
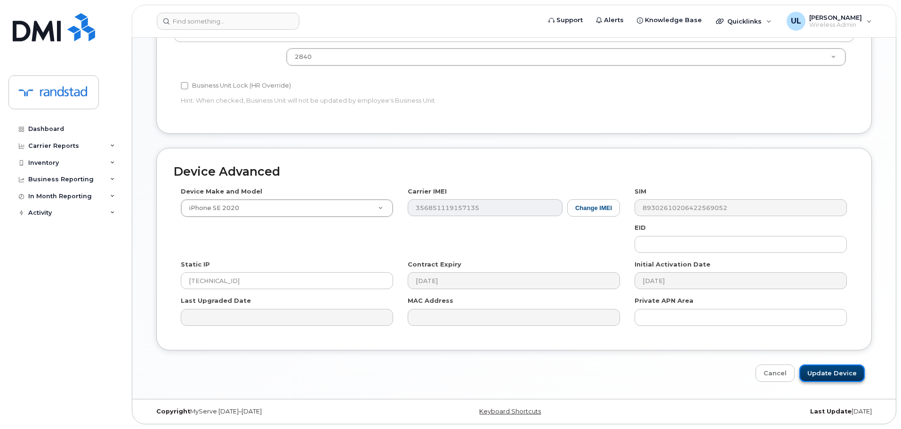
click at [805, 369] on input "Update Device" at bounding box center [831, 372] width 65 height 17
type input "Saving..."
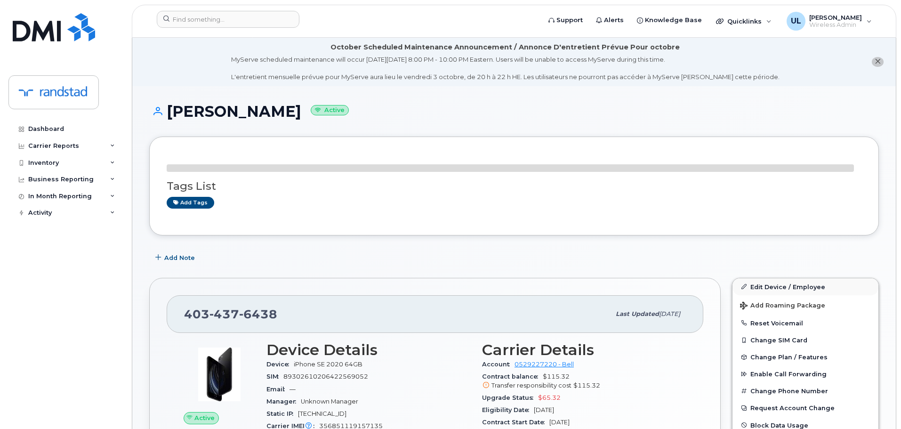
click at [785, 266] on div "Add Note" at bounding box center [514, 257] width 730 height 17
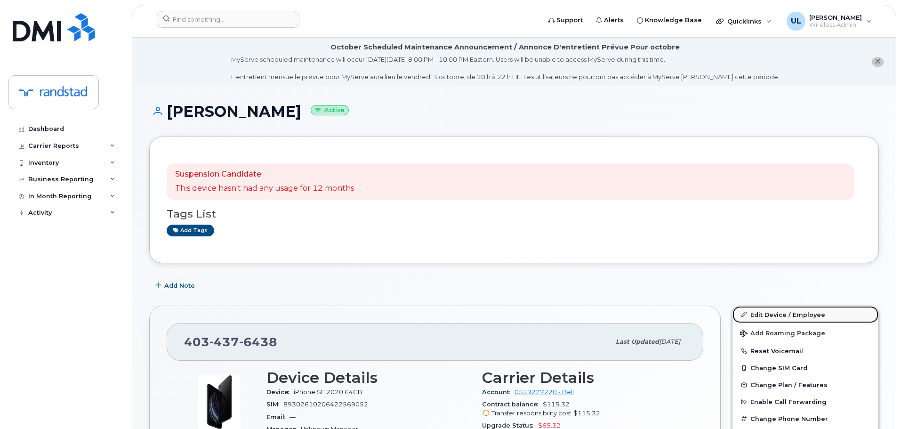
click at [788, 318] on link "Edit Device / Employee" at bounding box center [805, 314] width 146 height 17
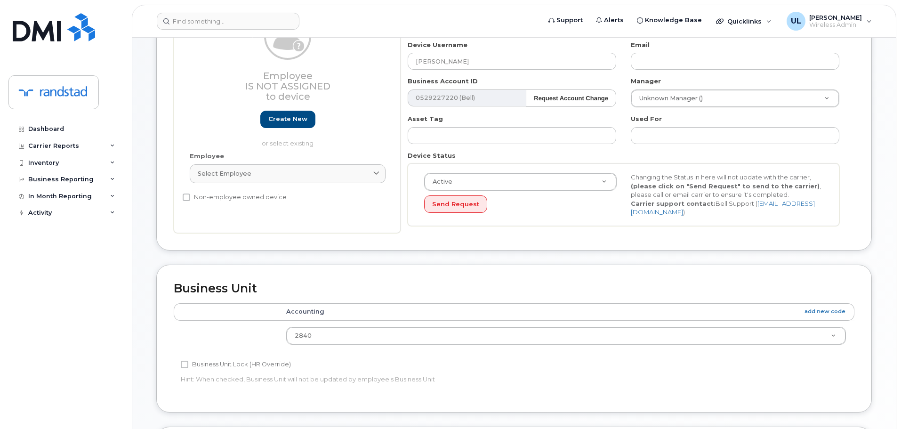
scroll to position [448, 0]
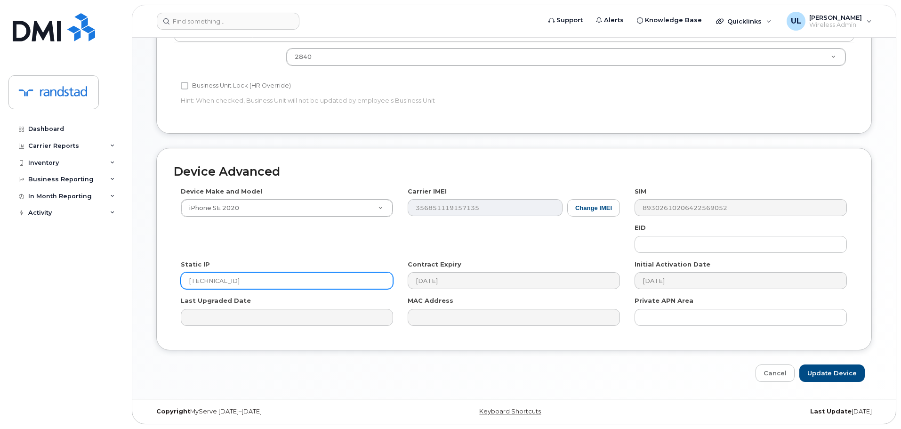
drag, startPoint x: 321, startPoint y: 278, endPoint x: -24, endPoint y: 282, distance: 345.0
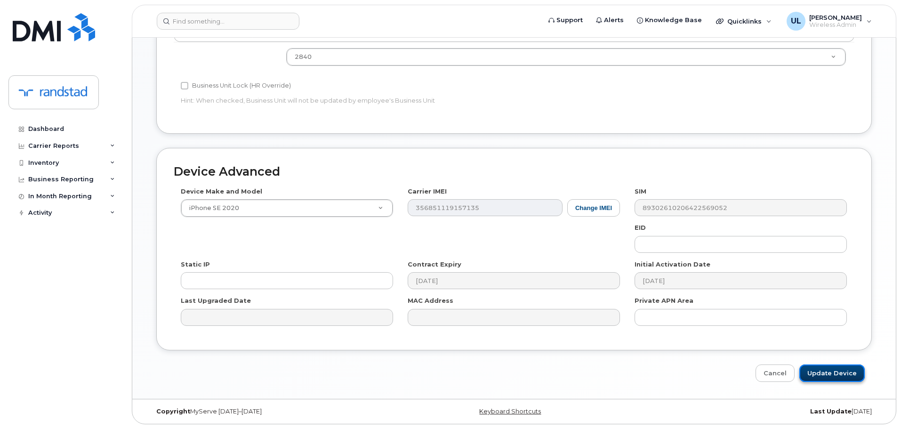
click at [835, 374] on input "Update Device" at bounding box center [831, 372] width 65 height 17
type input "Saving..."
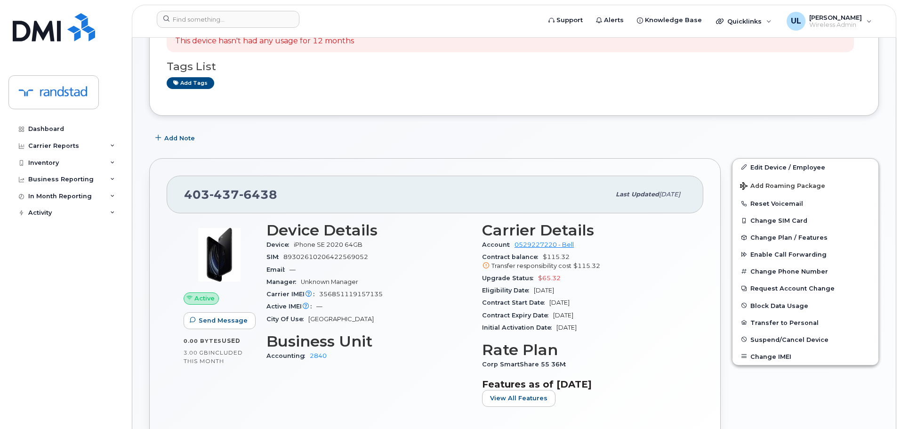
scroll to position [188, 0]
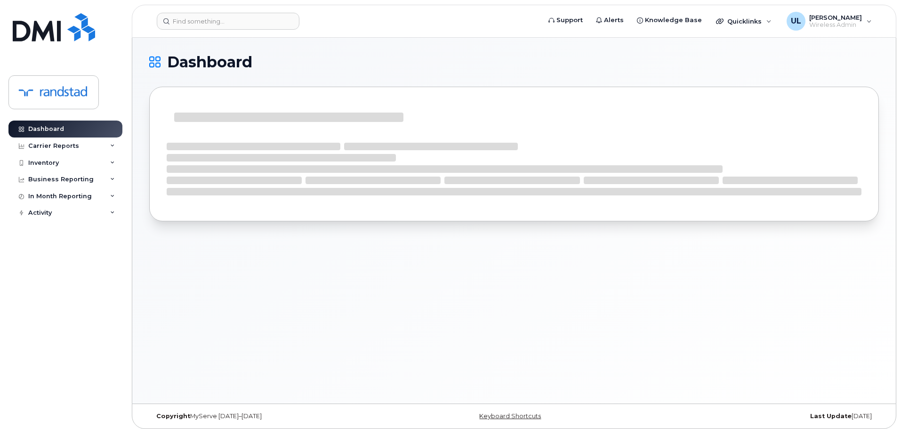
click at [241, 12] on header "Support Alerts Knowledge Base Quicklinks Suspend / Cancel Device Change SIM Car…" at bounding box center [514, 21] width 764 height 33
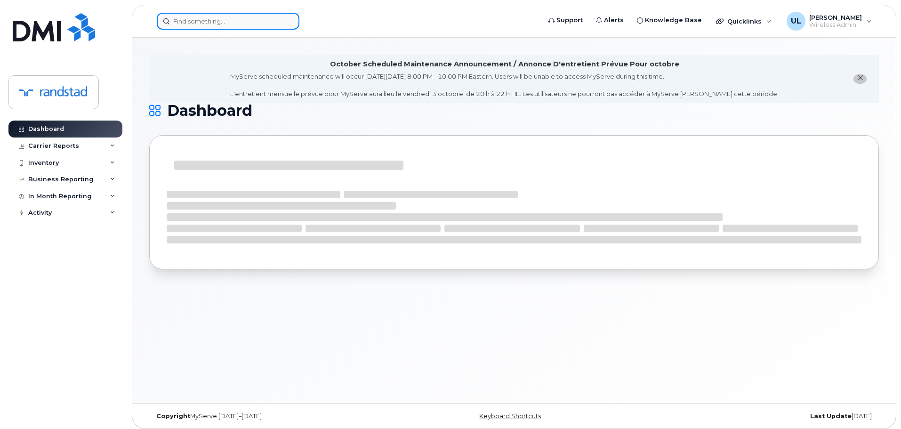
click at [227, 19] on input at bounding box center [228, 21] width 143 height 17
paste input "4383403877"
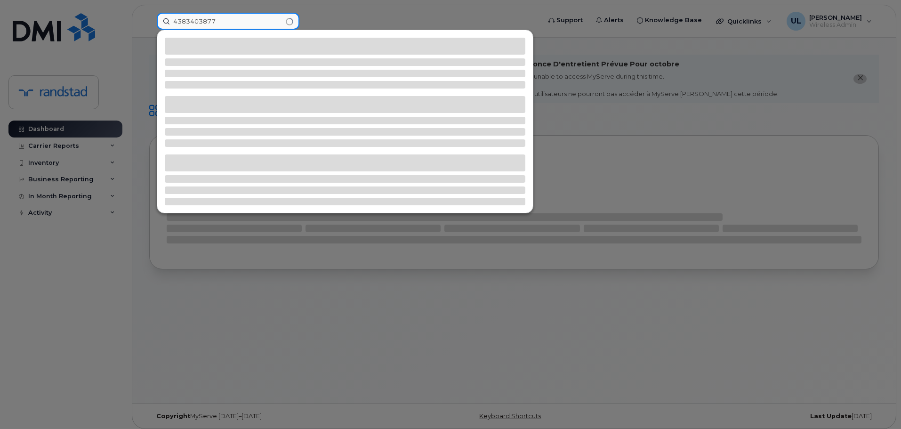
type input "4383403877"
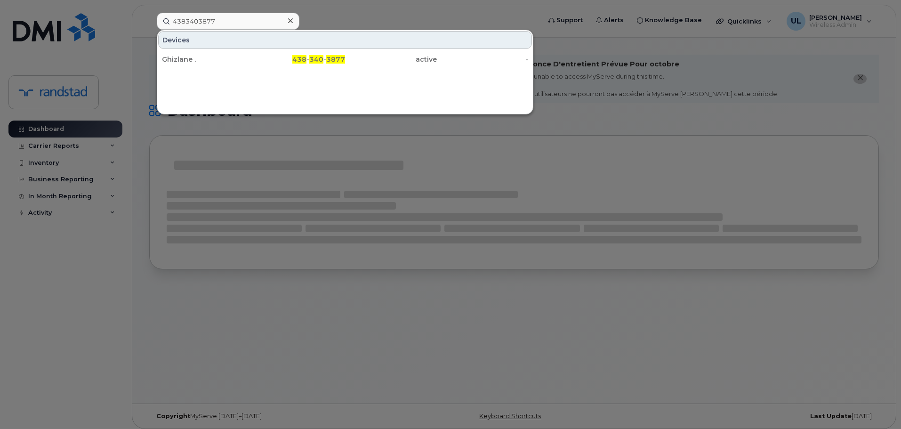
click at [233, 51] on link "Ghizlane . 438 - 340 - 3877 active -" at bounding box center [345, 59] width 374 height 17
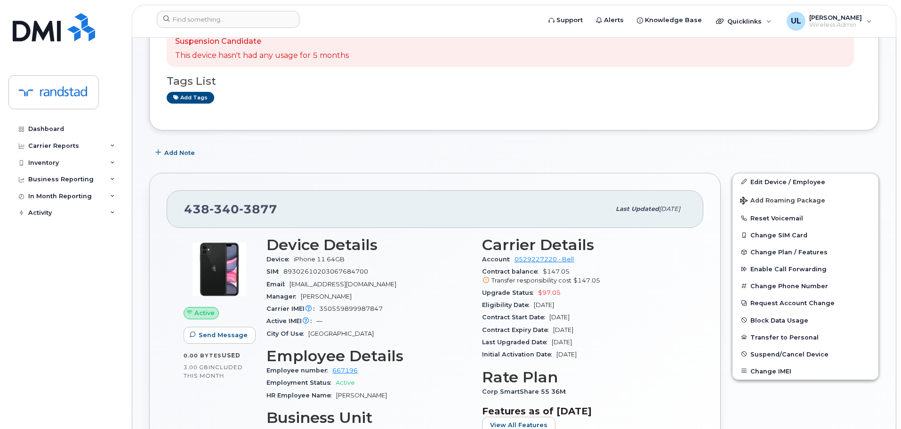
scroll to position [141, 0]
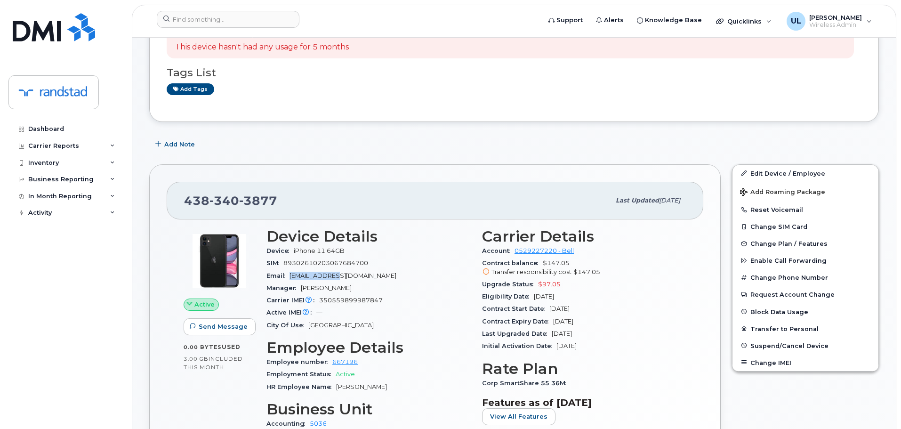
drag, startPoint x: 302, startPoint y: 276, endPoint x: 331, endPoint y: 277, distance: 29.2
click at [331, 277] on span "[EMAIL_ADDRESS][DOMAIN_NAME]" at bounding box center [342, 275] width 107 height 7
copy span "ghizlane.zaki"
click at [763, 345] on span "Suspend/Cancel Device" at bounding box center [789, 345] width 78 height 7
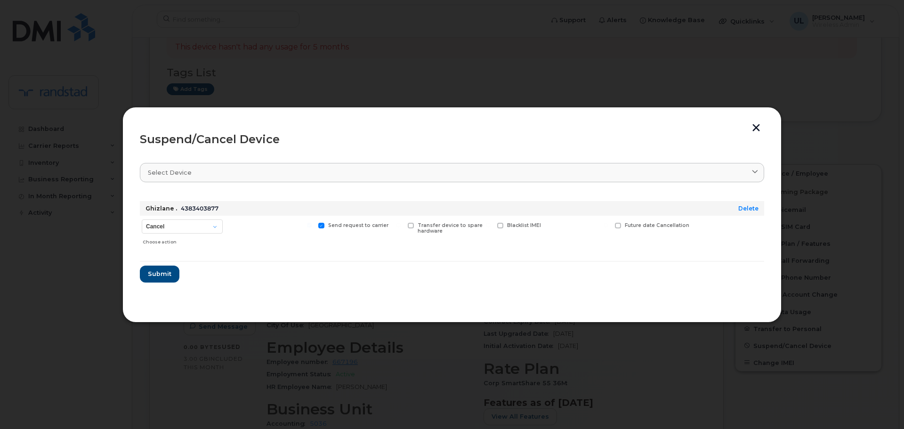
click at [174, 211] on strong "Ghizlane ." at bounding box center [161, 208] width 32 height 7
click at [182, 224] on select "Cancel Suspend - Extend Suspension Suspend - Reduced Rate Suspend - Full Rate S…" at bounding box center [182, 226] width 81 height 14
select select "[object Object]"
click at [142, 219] on select "Cancel Suspend - Extend Suspension Suspend - Reduced Rate Suspend - Full Rate S…" at bounding box center [182, 226] width 81 height 14
click at [751, 128] on button "button" at bounding box center [756, 129] width 14 height 10
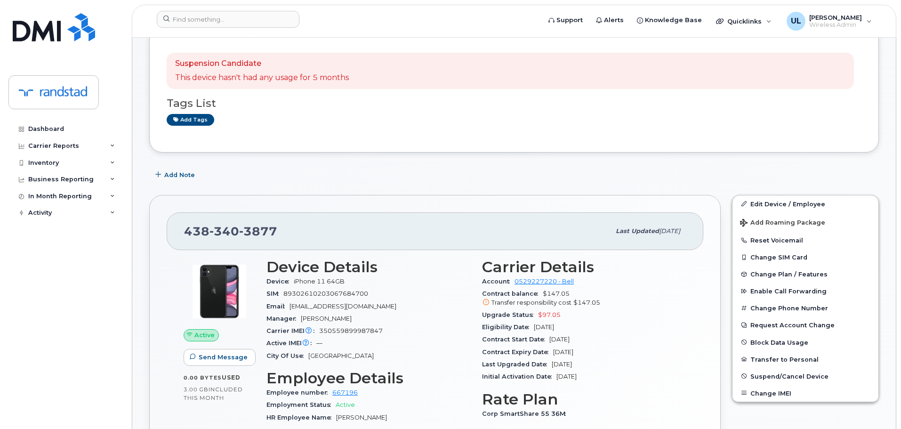
scroll to position [94, 0]
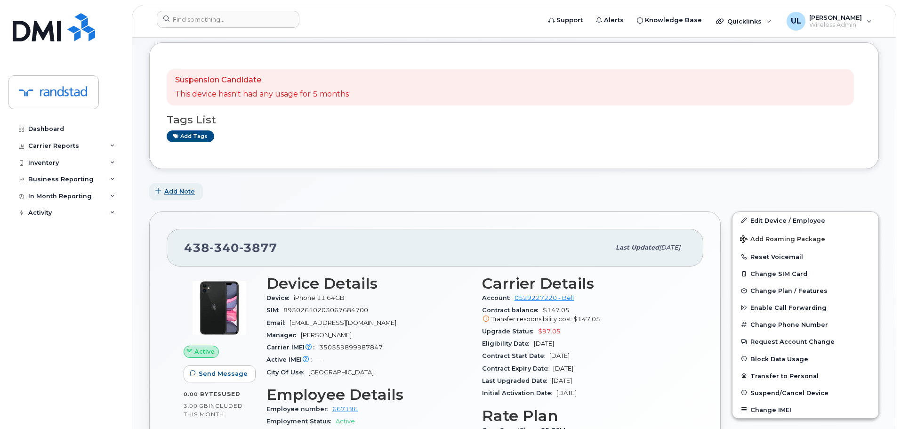
click at [186, 183] on button "Add Note" at bounding box center [176, 191] width 54 height 17
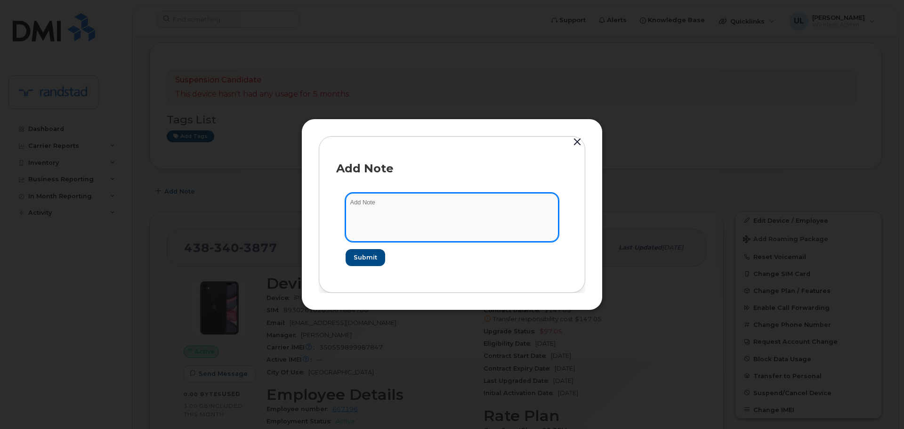
click at [383, 214] on textarea at bounding box center [451, 217] width 213 height 48
type textarea "User is on temp leave"
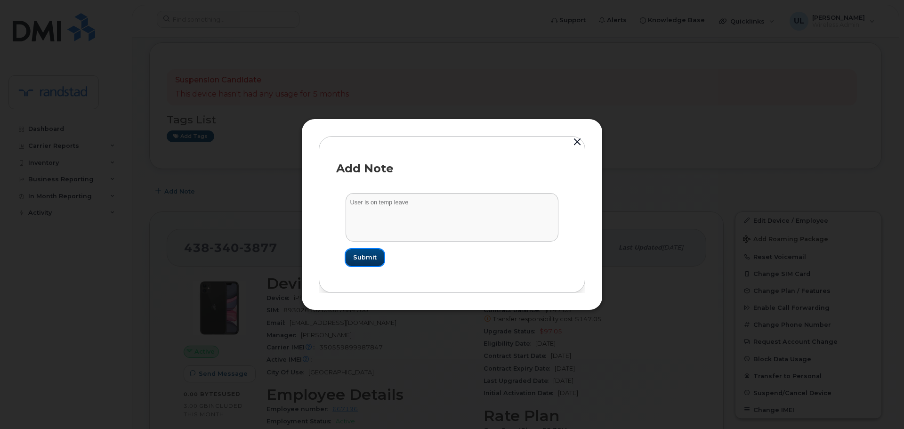
click at [375, 261] on span "Submit" at bounding box center [365, 257] width 24 height 9
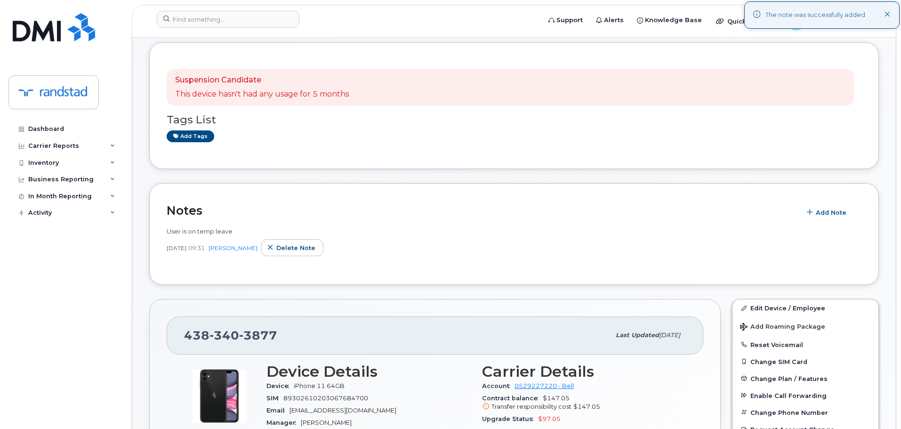
scroll to position [0, 0]
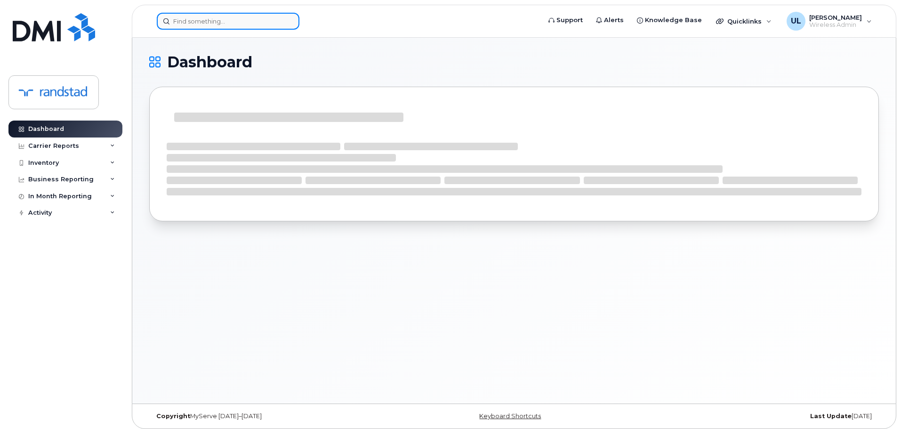
click at [289, 29] on input at bounding box center [228, 21] width 143 height 17
paste input "4162007384"
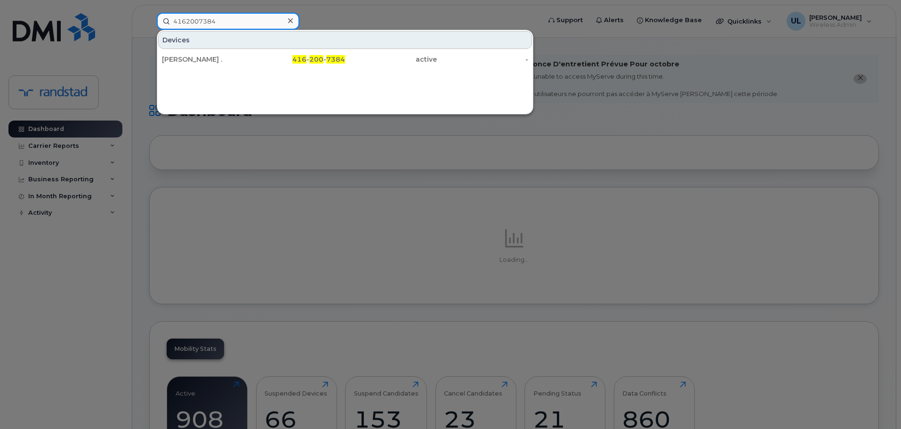
type input "4162007384"
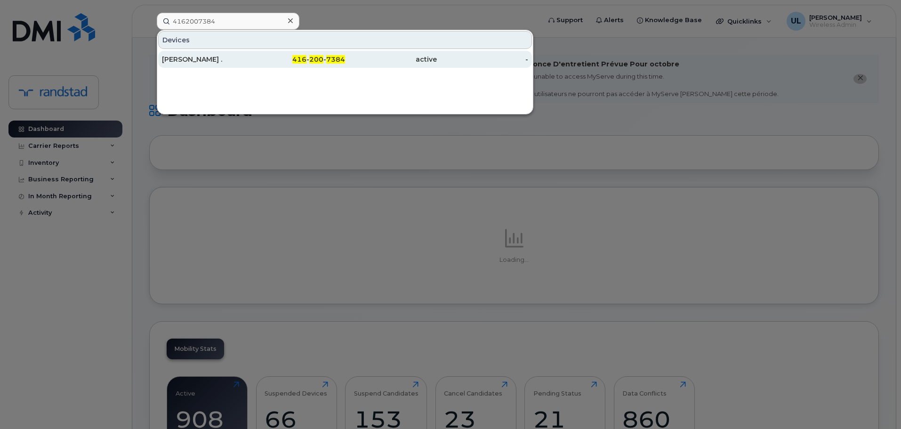
drag, startPoint x: 263, startPoint y: 56, endPoint x: 291, endPoint y: 59, distance: 28.0
click at [263, 56] on div "416 - 200 - 7384" at bounding box center [300, 59] width 92 height 9
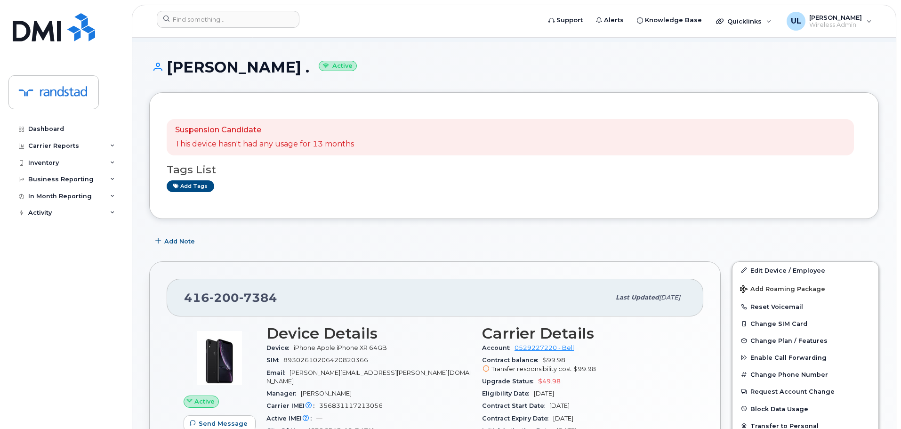
scroll to position [141, 0]
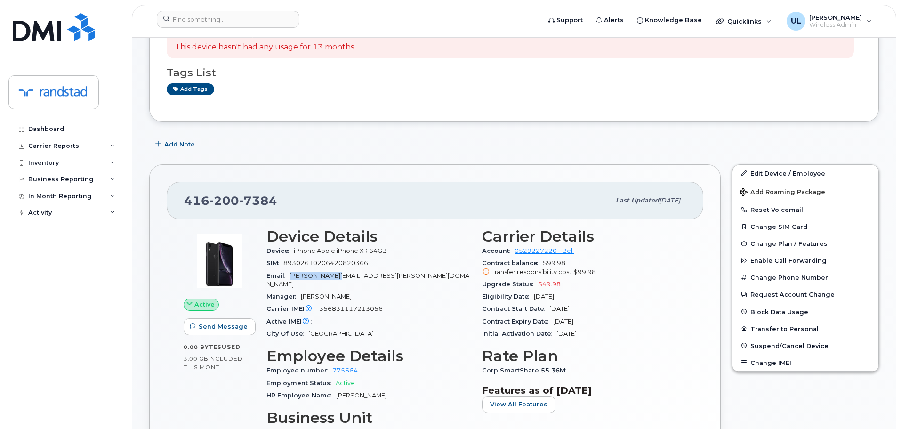
drag, startPoint x: 291, startPoint y: 276, endPoint x: 337, endPoint y: 277, distance: 45.7
click at [337, 277] on span "[PERSON_NAME][EMAIL_ADDRESS][PERSON_NAME][DOMAIN_NAME]" at bounding box center [368, 280] width 204 height 16
copy span "[PERSON_NAME].[PERSON_NAME]"
click at [739, 171] on link "Edit Device / Employee" at bounding box center [805, 173] width 146 height 17
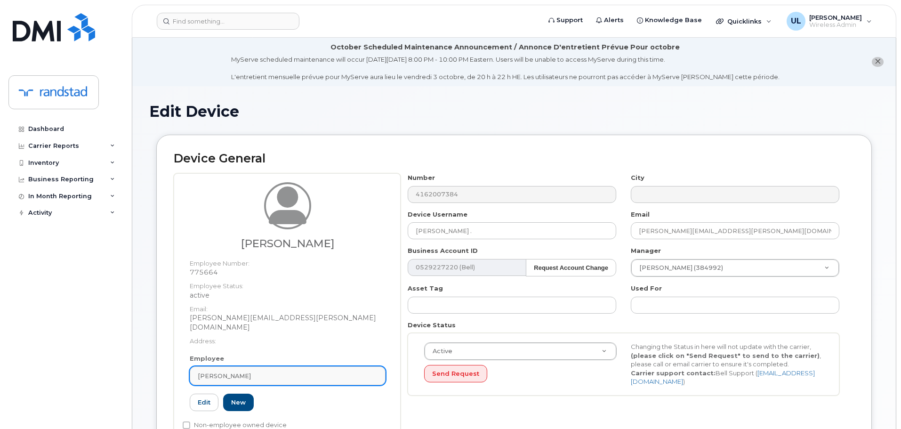
click at [374, 371] on div "[PERSON_NAME]" at bounding box center [288, 375] width 180 height 9
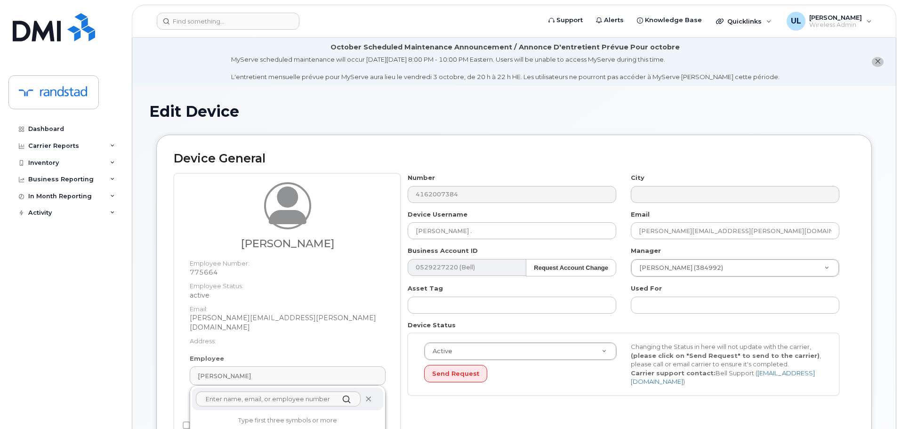
click at [368, 396] on icon at bounding box center [368, 399] width 6 height 6
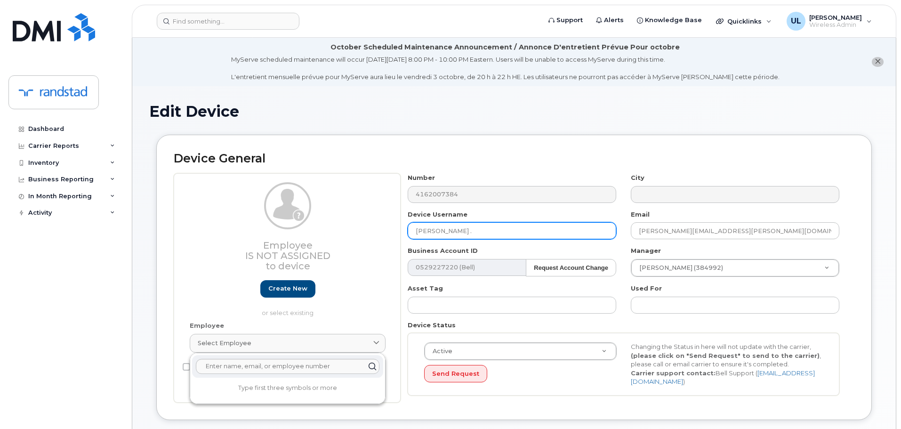
drag, startPoint x: 519, startPoint y: 239, endPoint x: 260, endPoint y: 244, distance: 258.9
click at [260, 244] on div "Employee Is not assigned to device Create new or select existing Employee Selec…" at bounding box center [514, 287] width 681 height 229
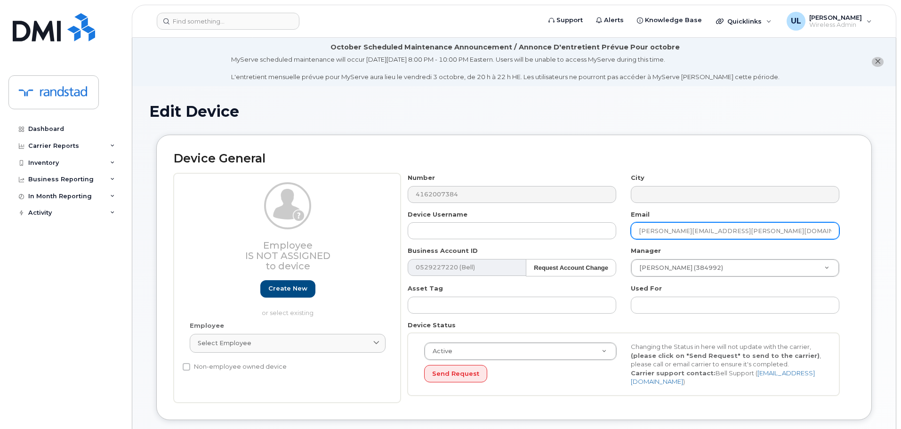
drag, startPoint x: 766, startPoint y: 235, endPoint x: 495, endPoint y: 255, distance: 271.9
click at [495, 255] on div "Number 4162007384 City Device Username Email Justin.Hartman@randstad.ca Busines…" at bounding box center [624, 287] width 446 height 229
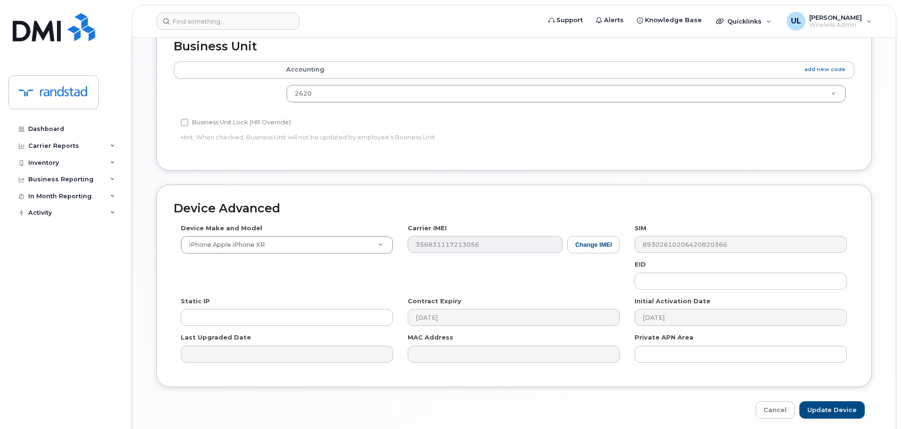
scroll to position [448, 0]
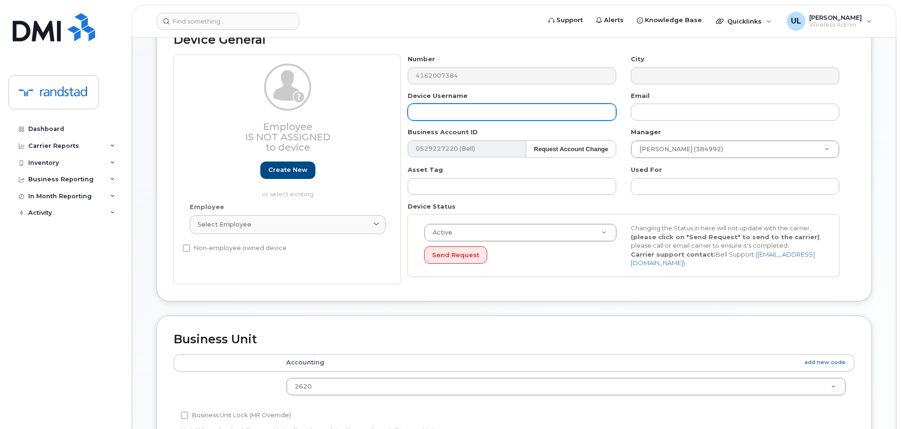
drag, startPoint x: 492, startPoint y: 106, endPoint x: 501, endPoint y: 120, distance: 16.5
click at [492, 106] on input "text" at bounding box center [512, 112] width 209 height 17
paste input "[PERSON_NAME]"
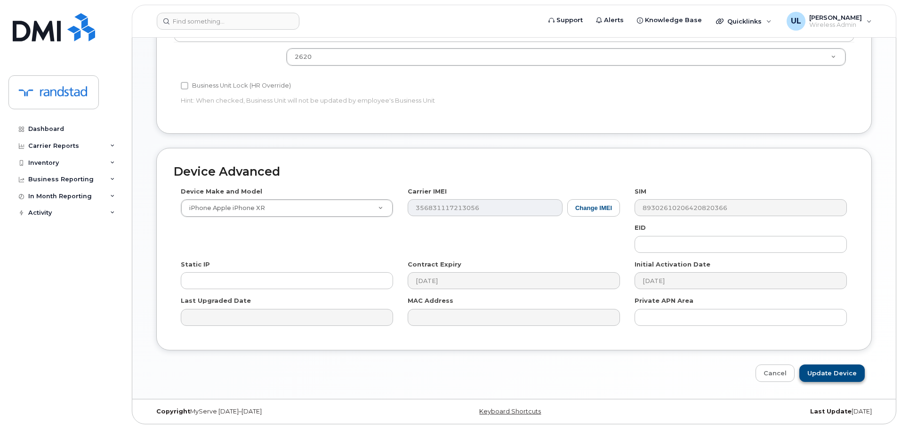
type input "[PERSON_NAME]"
click at [827, 368] on input "Update Device" at bounding box center [831, 372] width 65 height 17
type input "Saving..."
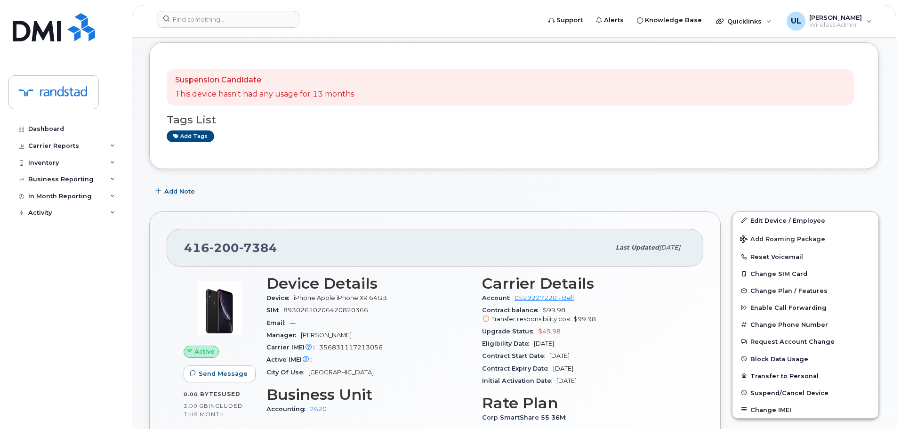
click at [604, 110] on div "Tags List Add tags" at bounding box center [514, 123] width 695 height 36
